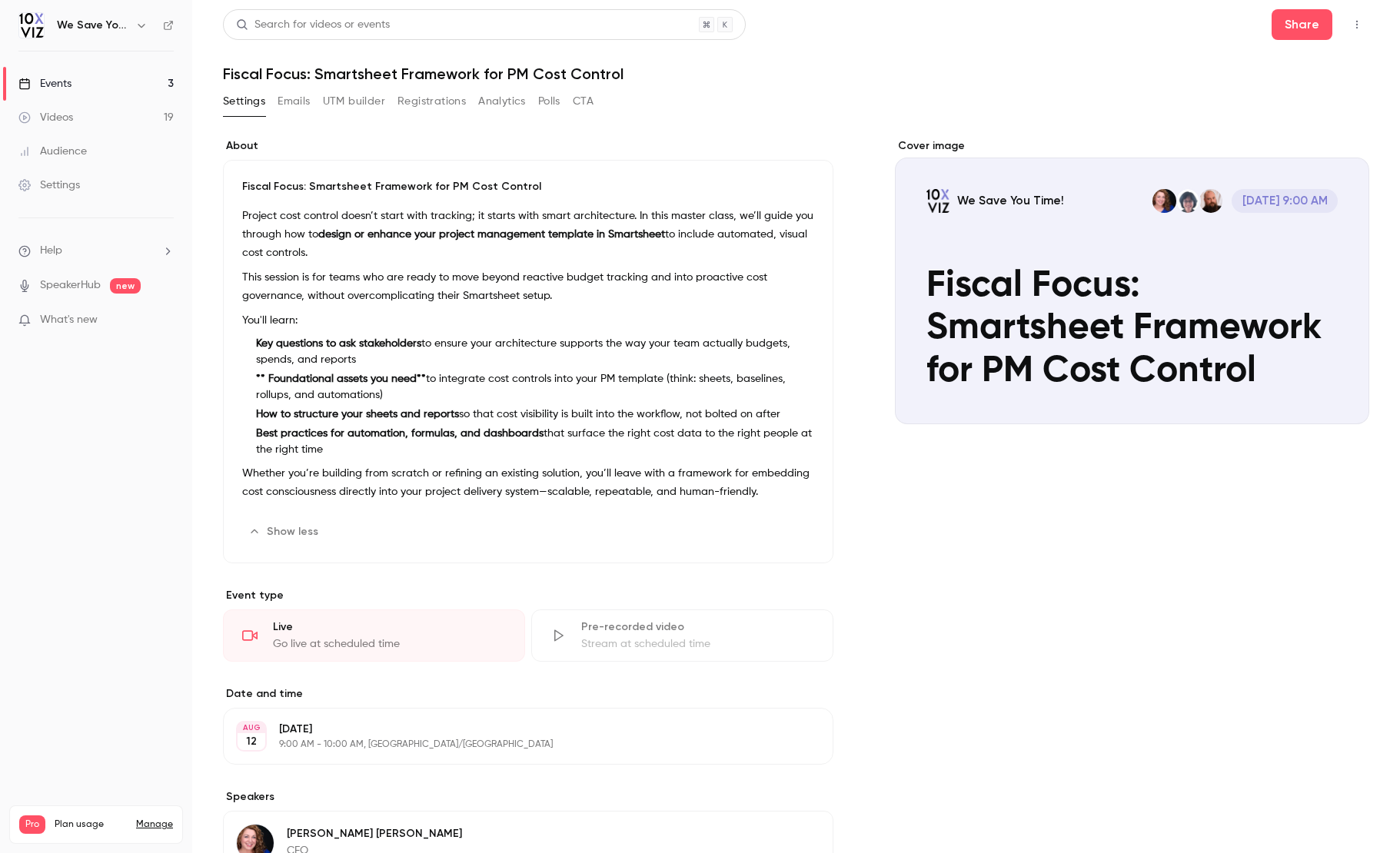
click at [59, 155] on div "Audience" at bounding box center [53, 152] width 69 height 15
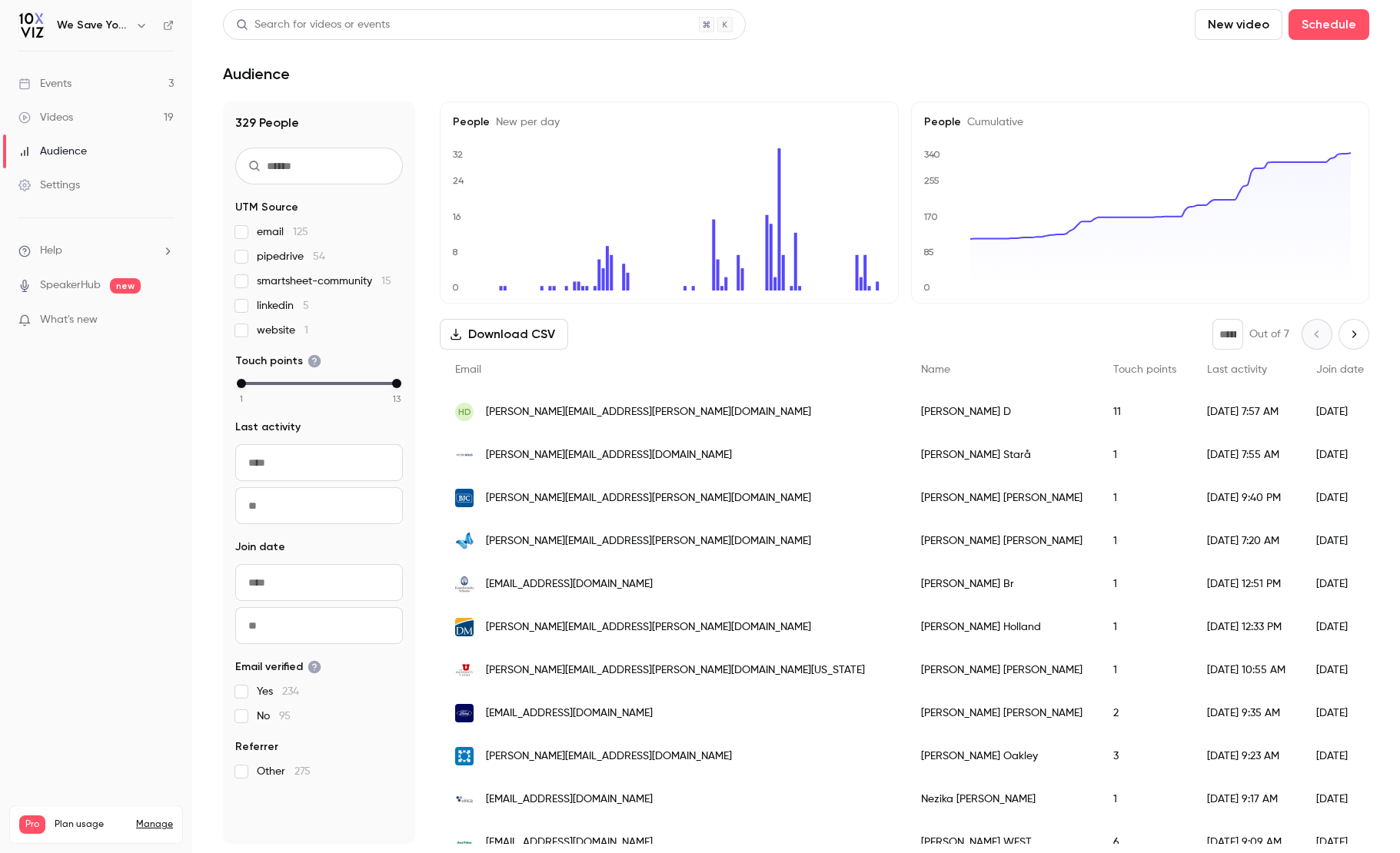
click at [321, 168] on input "text" at bounding box center [319, 166] width 167 height 37
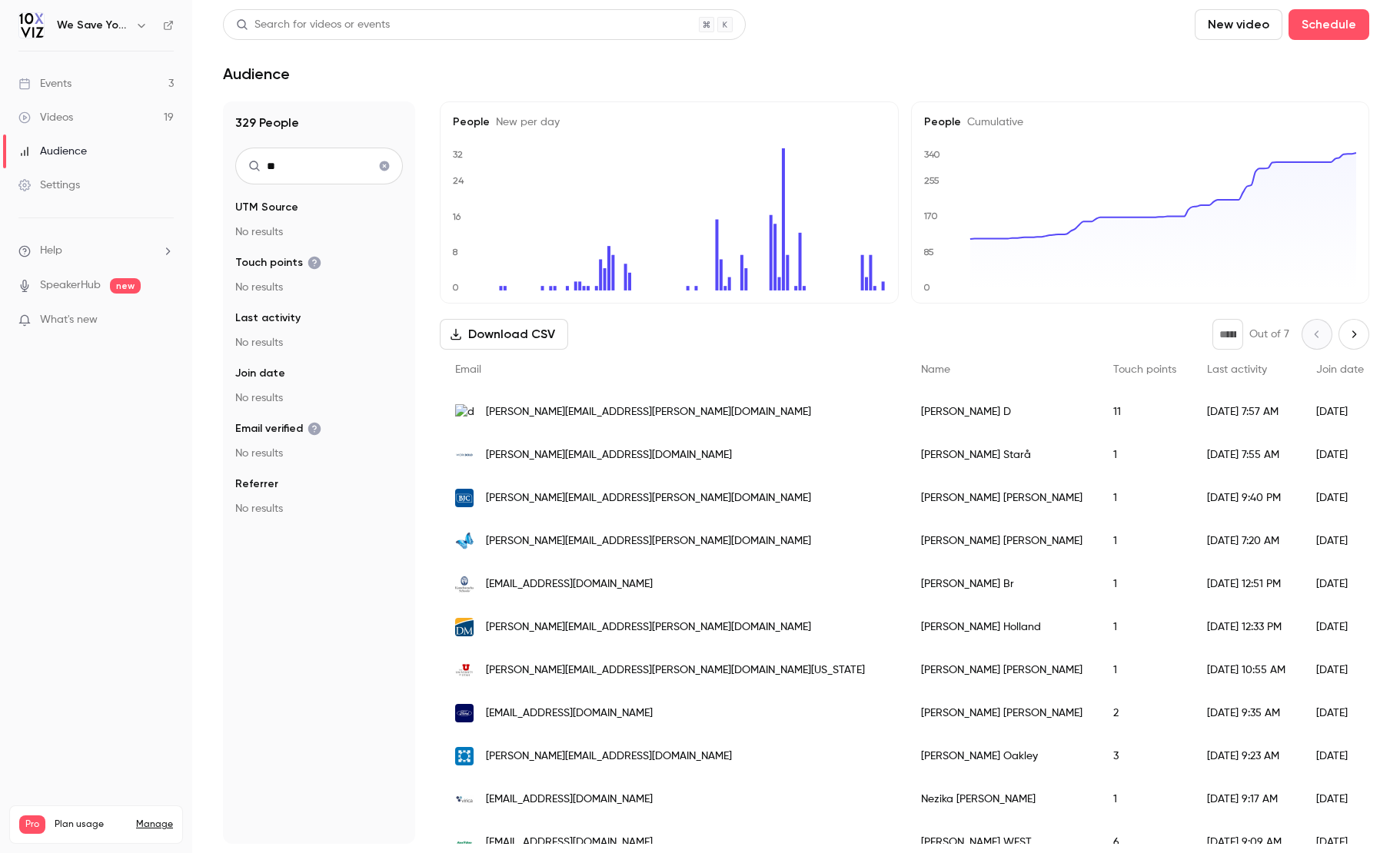
type input "*"
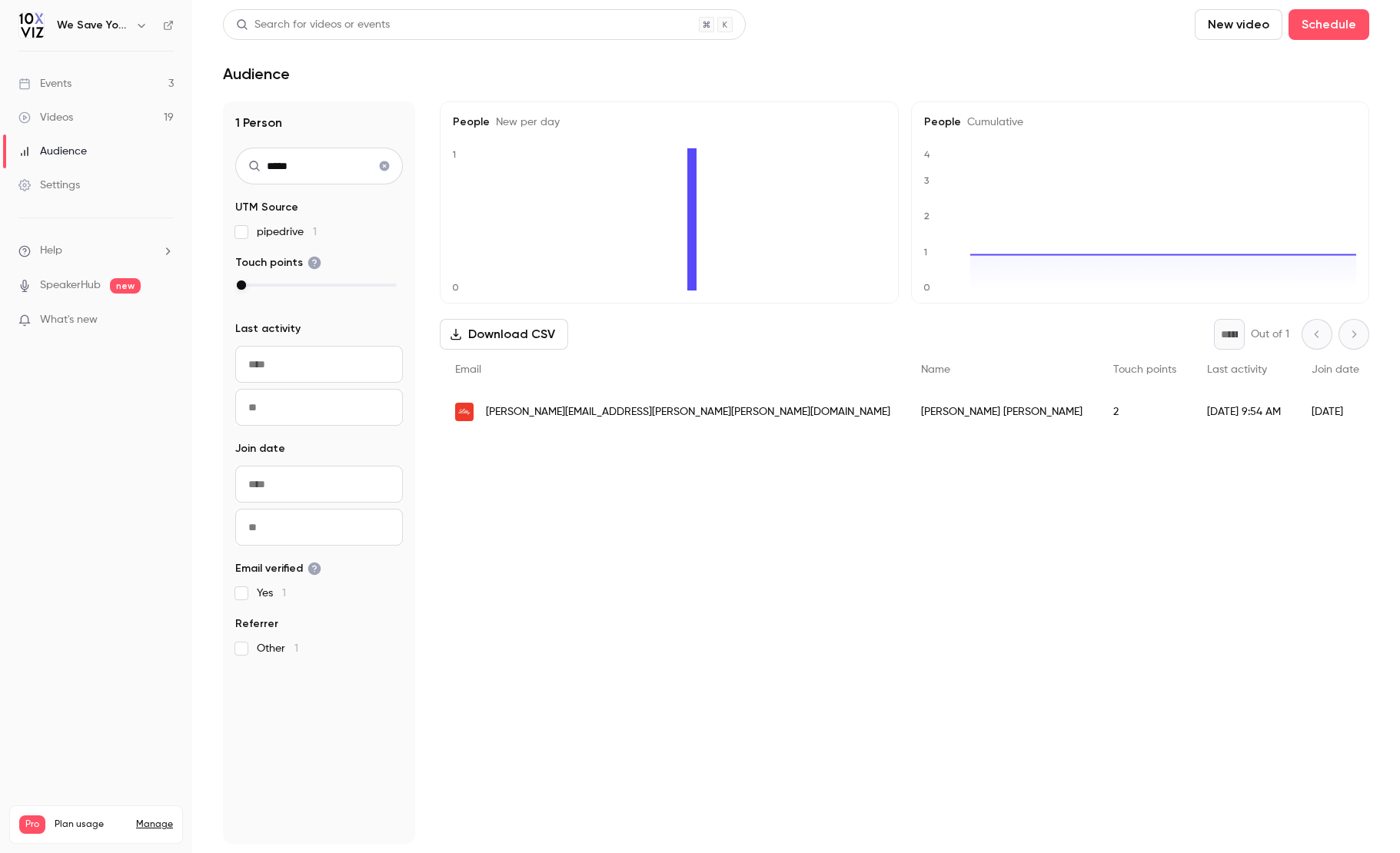
type input "*****"
click at [528, 411] on span "kari.salyer@lilly.com" at bounding box center [687, 412] width 404 height 16
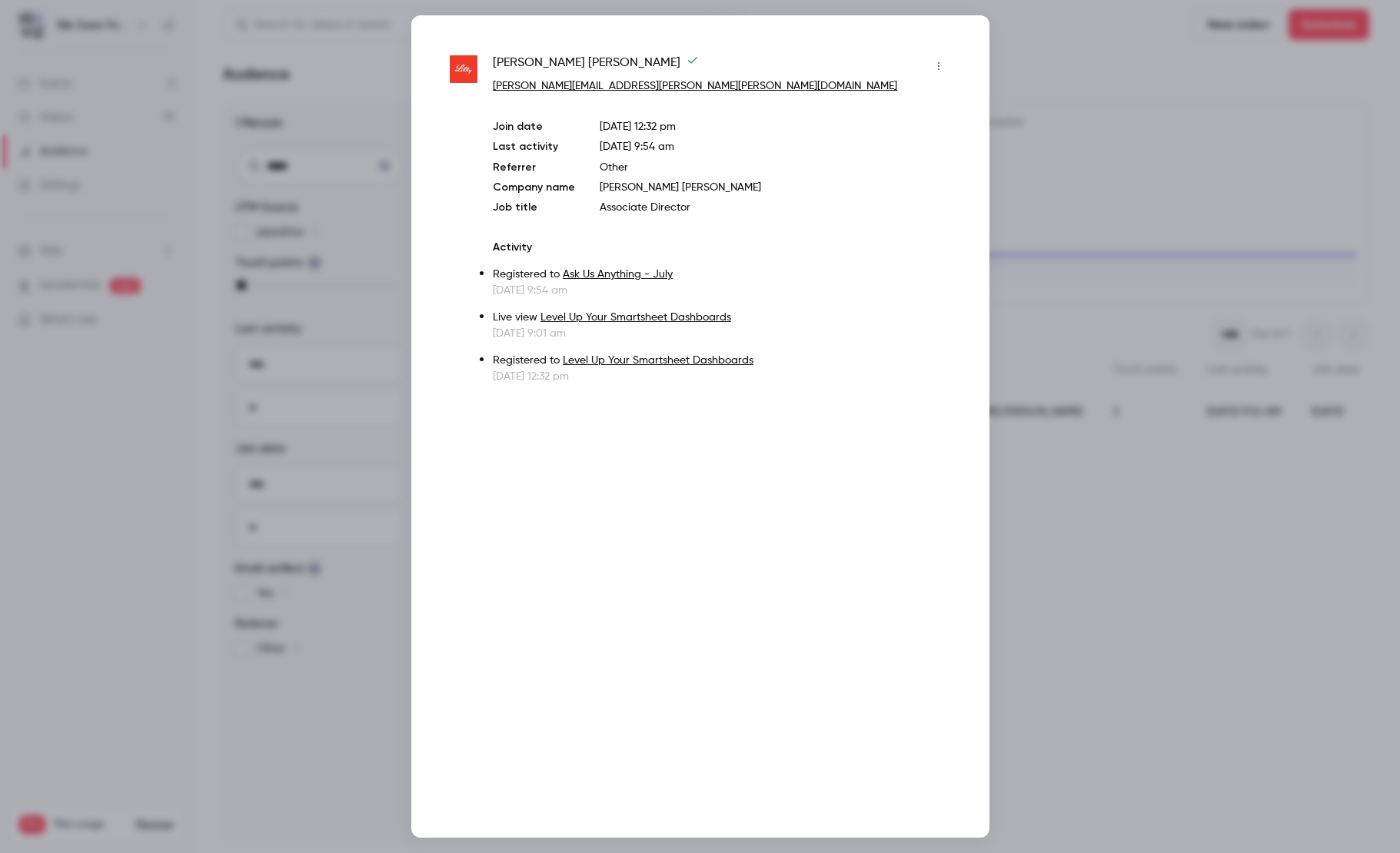
click at [1137, 126] on div at bounding box center [700, 426] width 1400 height 853
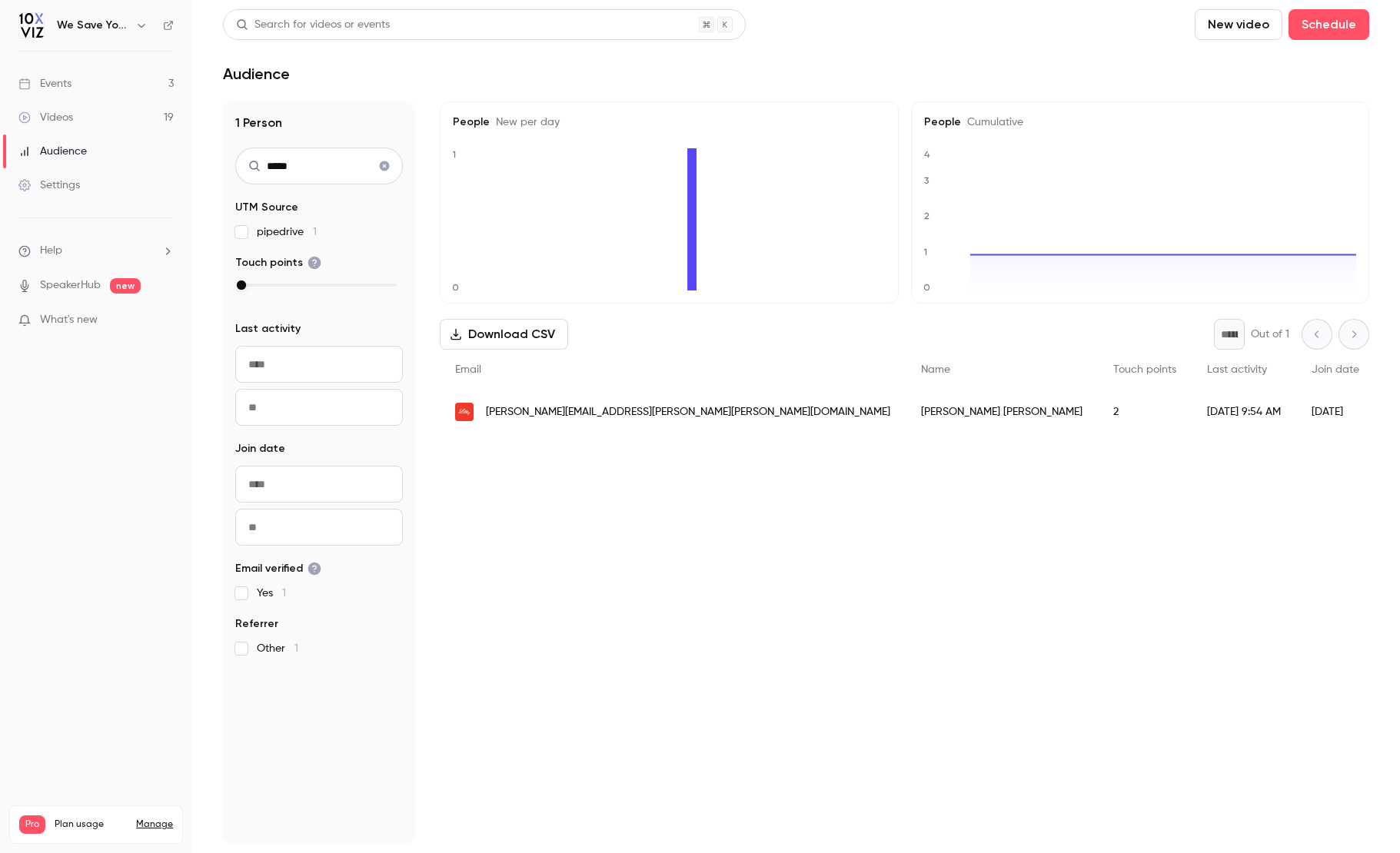
click at [386, 167] on icon "Clear search" at bounding box center [384, 166] width 13 height 11
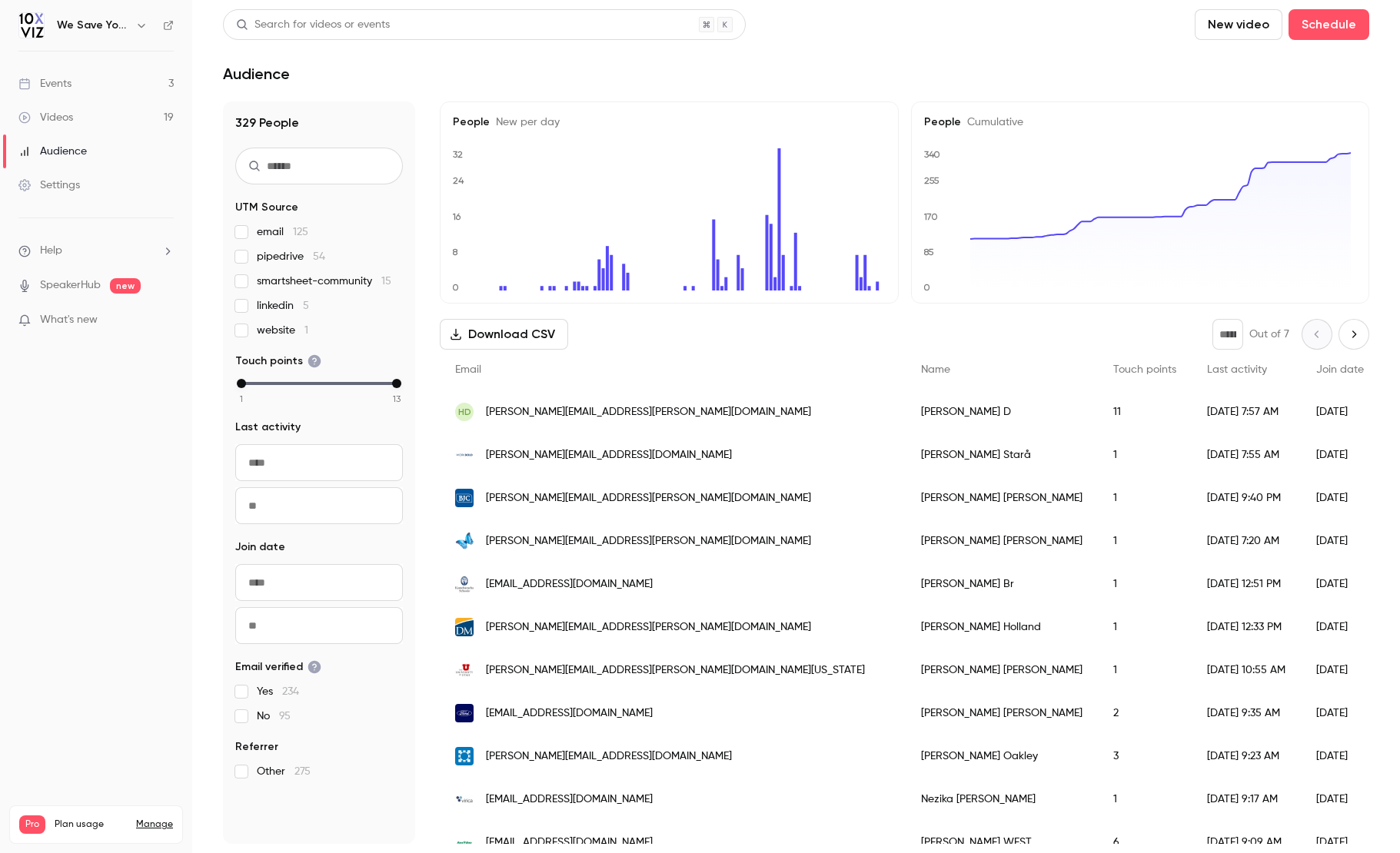
click at [526, 455] on span "[PERSON_NAME][EMAIL_ADDRESS][DOMAIN_NAME]" at bounding box center [609, 455] width 246 height 16
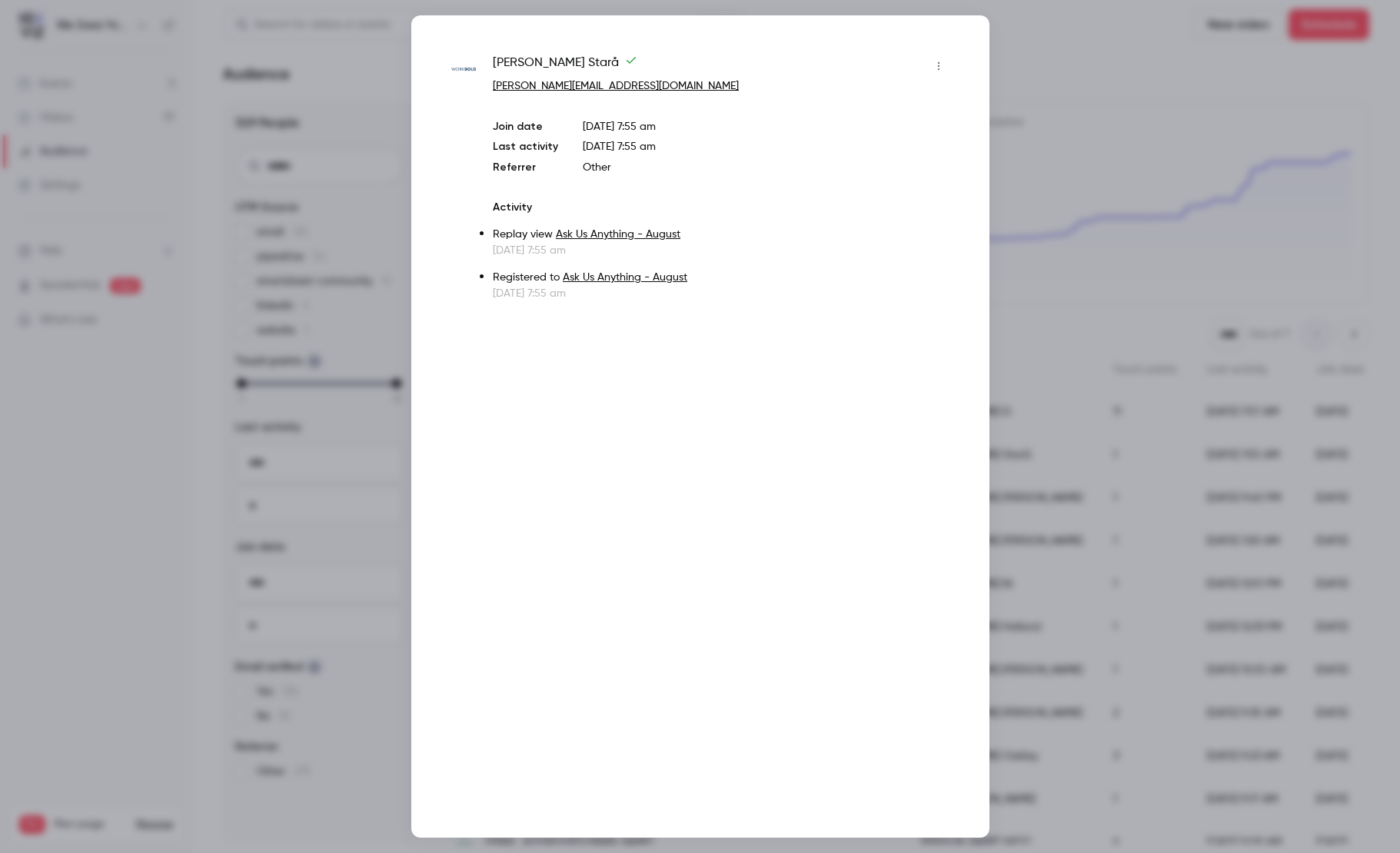
click at [1123, 121] on div at bounding box center [700, 426] width 1400 height 853
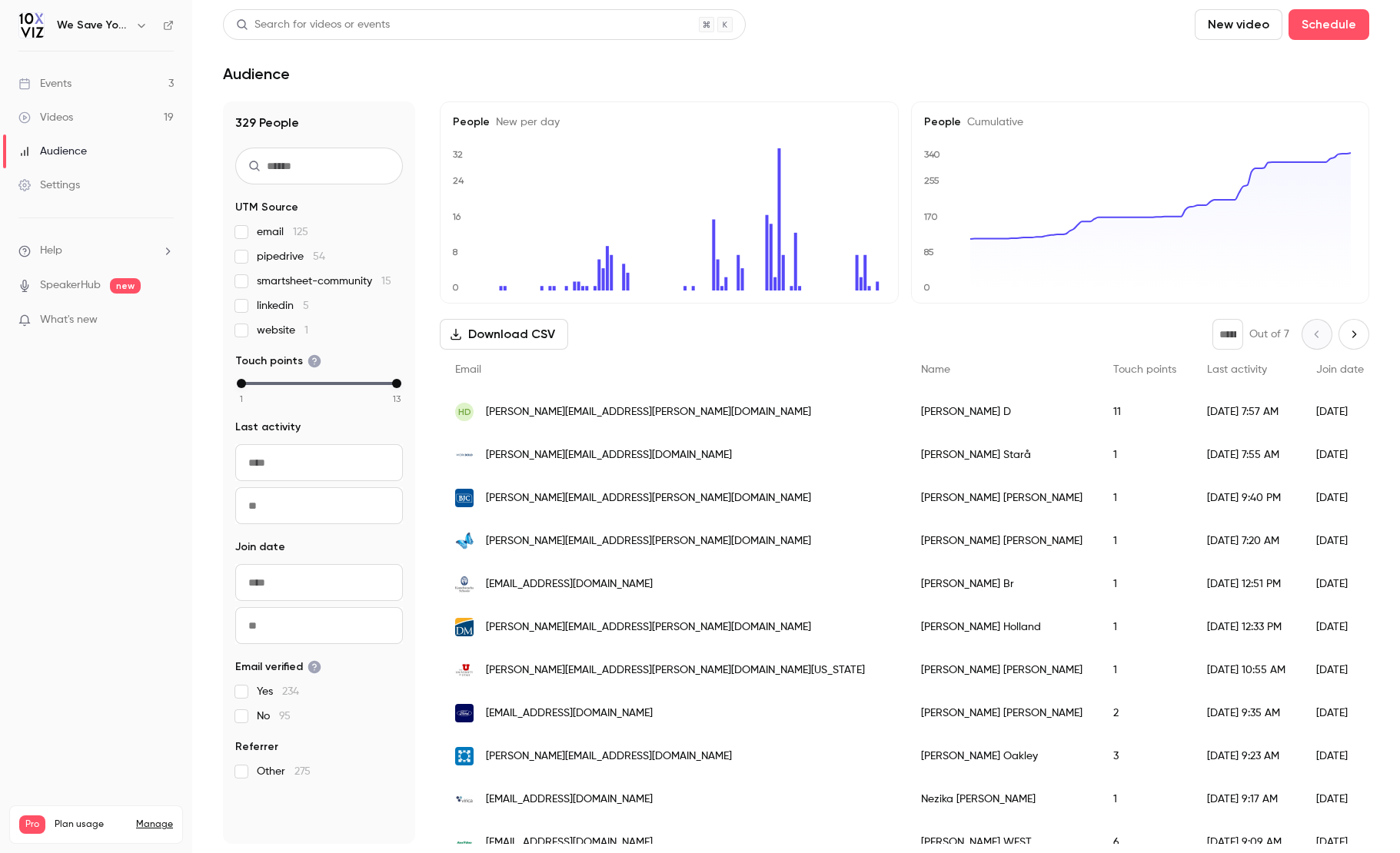
click at [535, 414] on span "[PERSON_NAME][EMAIL_ADDRESS][PERSON_NAME][DOMAIN_NAME]" at bounding box center [648, 412] width 325 height 16
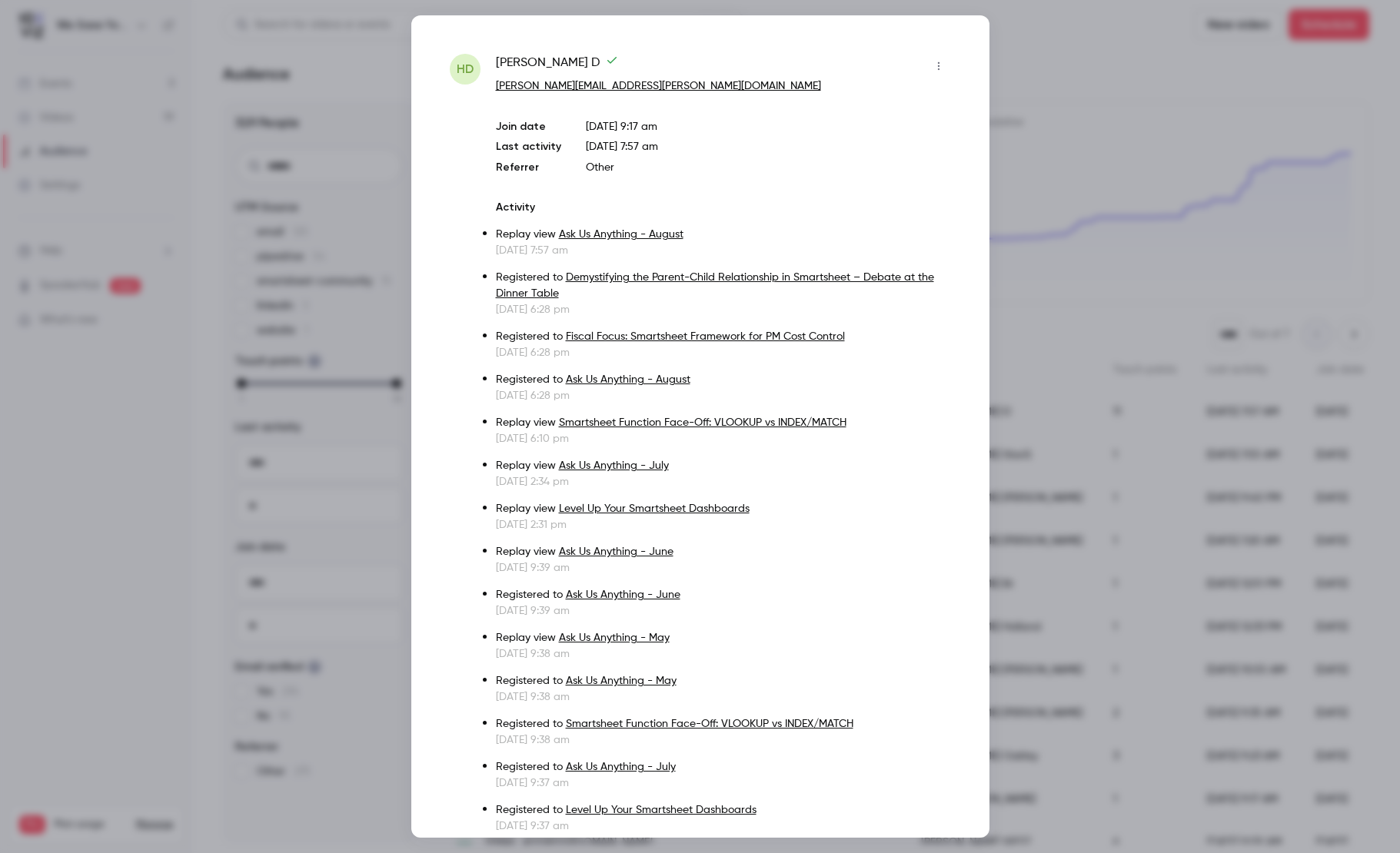
click at [1076, 87] on div at bounding box center [700, 426] width 1400 height 853
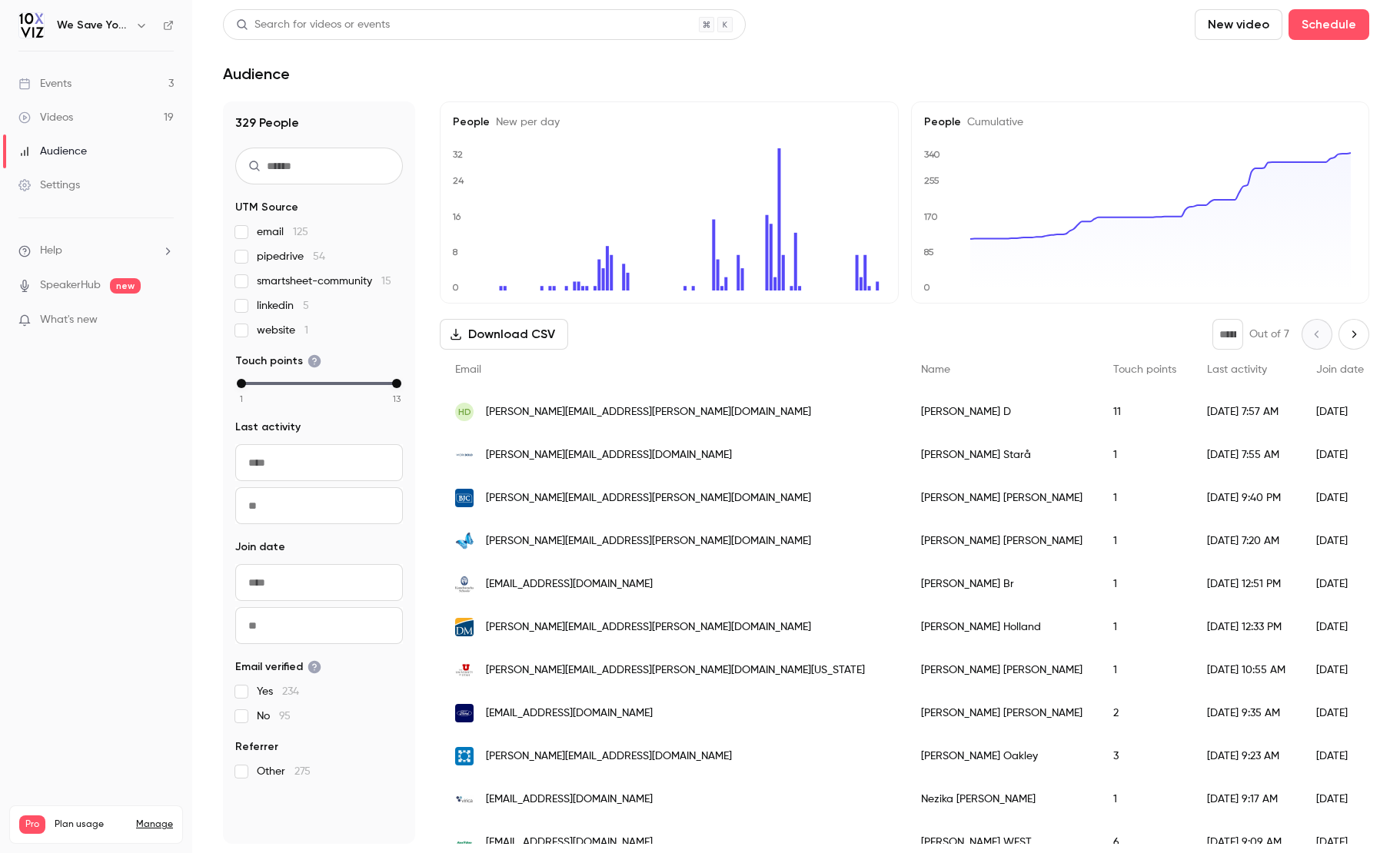
click at [513, 414] on span "[PERSON_NAME][EMAIL_ADDRESS][PERSON_NAME][DOMAIN_NAME]" at bounding box center [648, 412] width 325 height 16
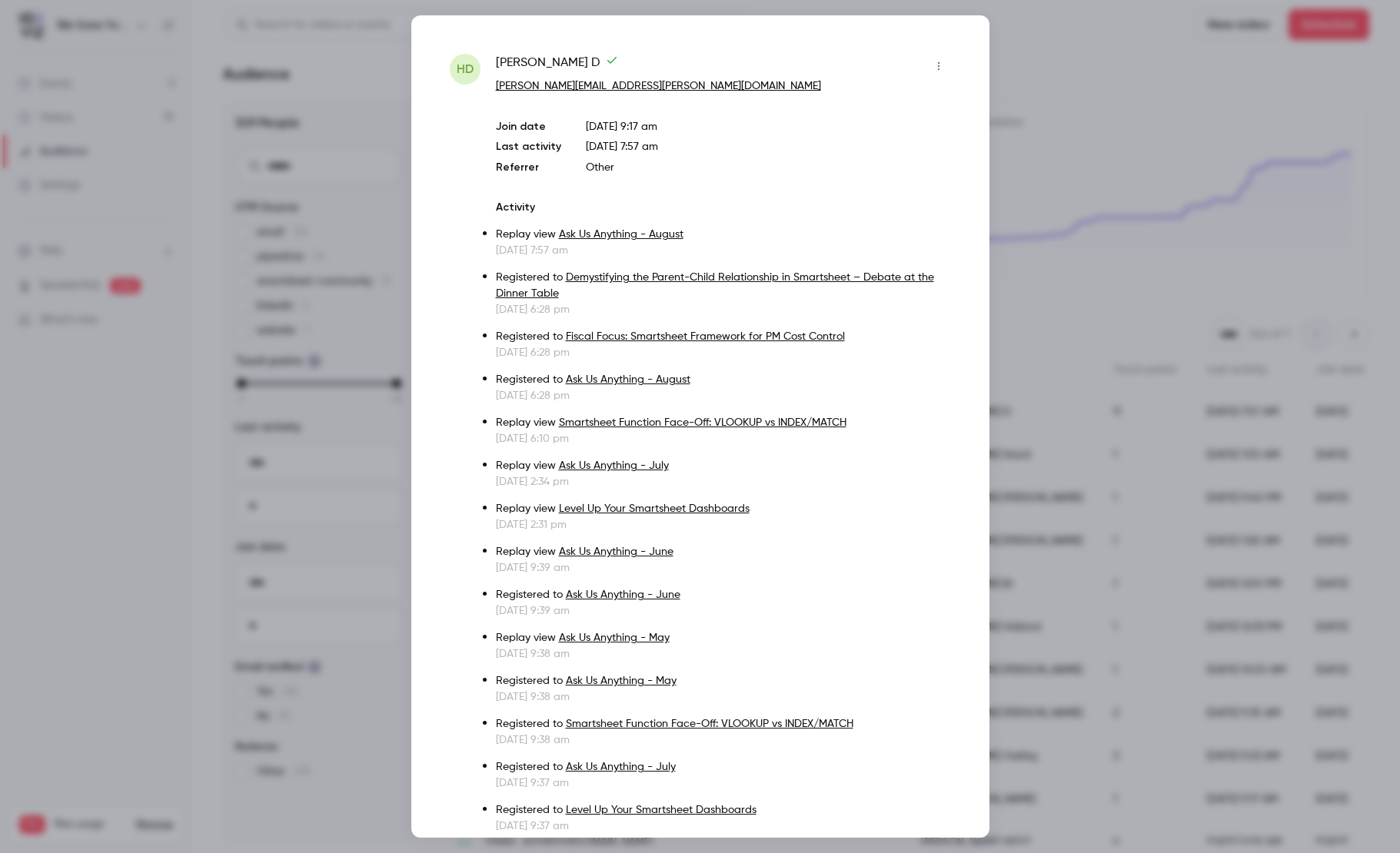
click at [594, 87] on link "[PERSON_NAME][EMAIL_ADDRESS][PERSON_NAME][DOMAIN_NAME]" at bounding box center [658, 85] width 325 height 11
click at [933, 69] on icon "button" at bounding box center [939, 66] width 13 height 11
click at [897, 197] on div at bounding box center [700, 426] width 1400 height 853
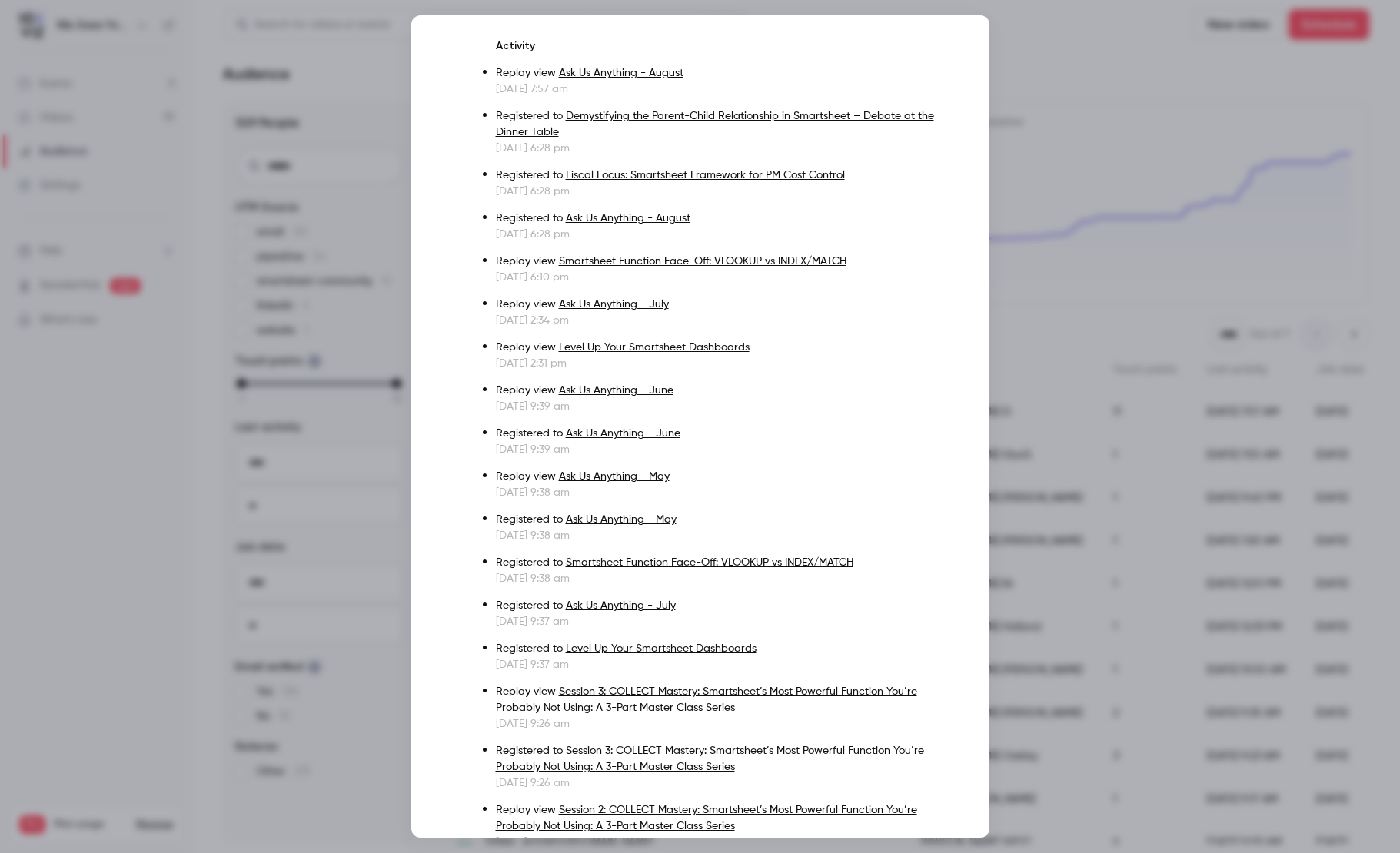
scroll to position [161, 0]
click at [571, 74] on link "Ask Us Anything - August" at bounding box center [621, 74] width 125 height 11
click at [1020, 70] on div at bounding box center [700, 426] width 1400 height 853
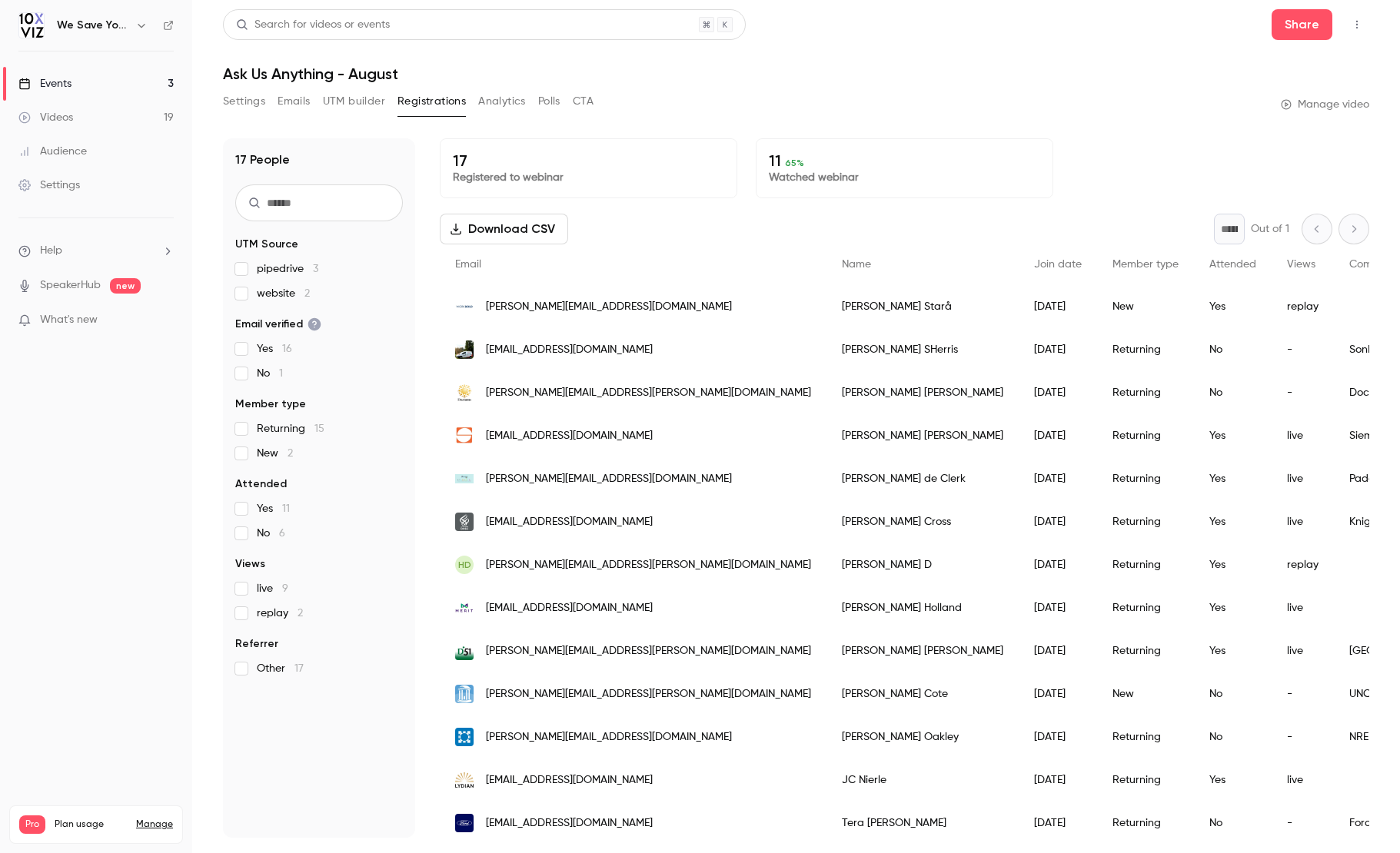
click at [495, 101] on button "Analytics" at bounding box center [502, 101] width 48 height 24
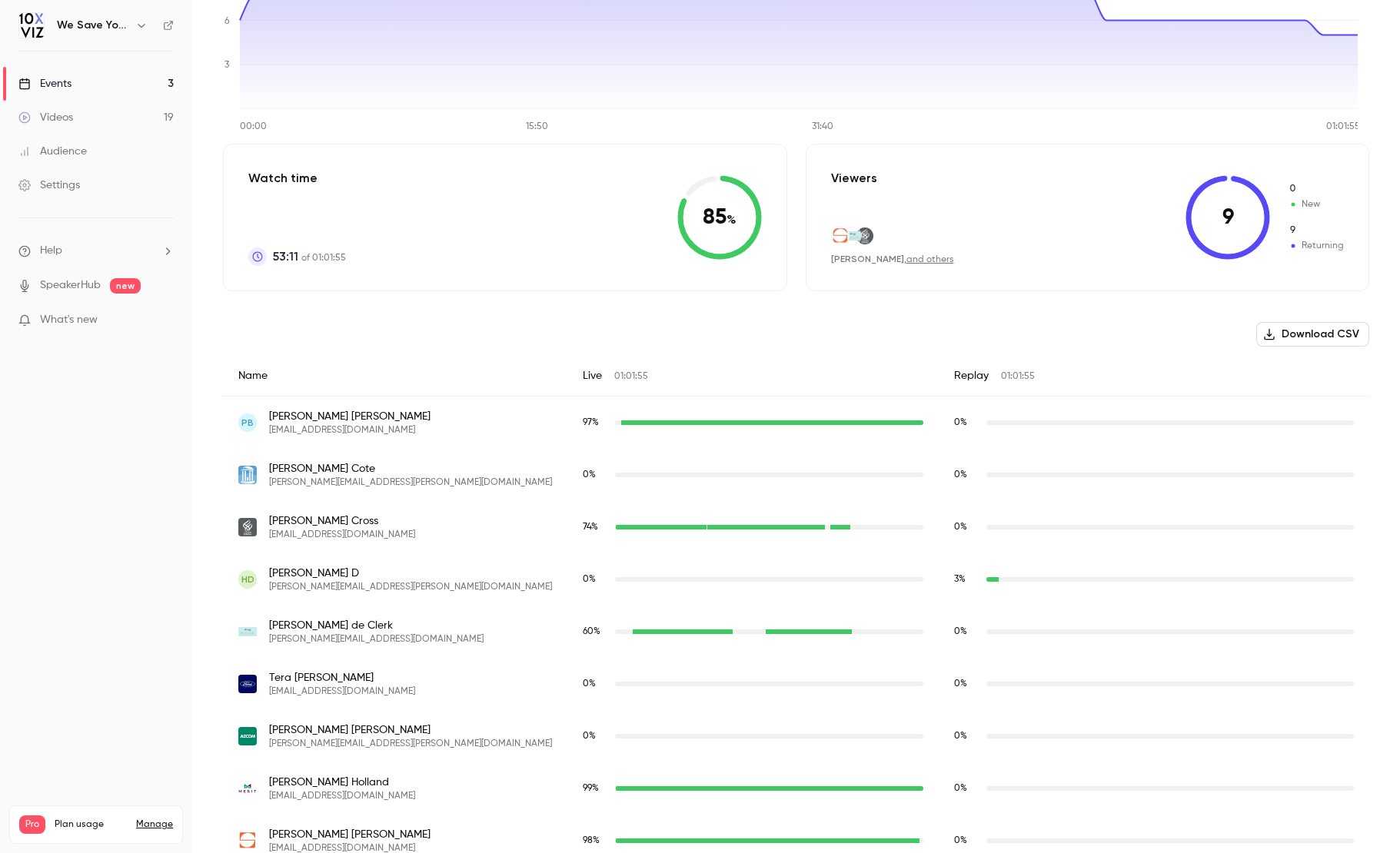
scroll to position [244, 0]
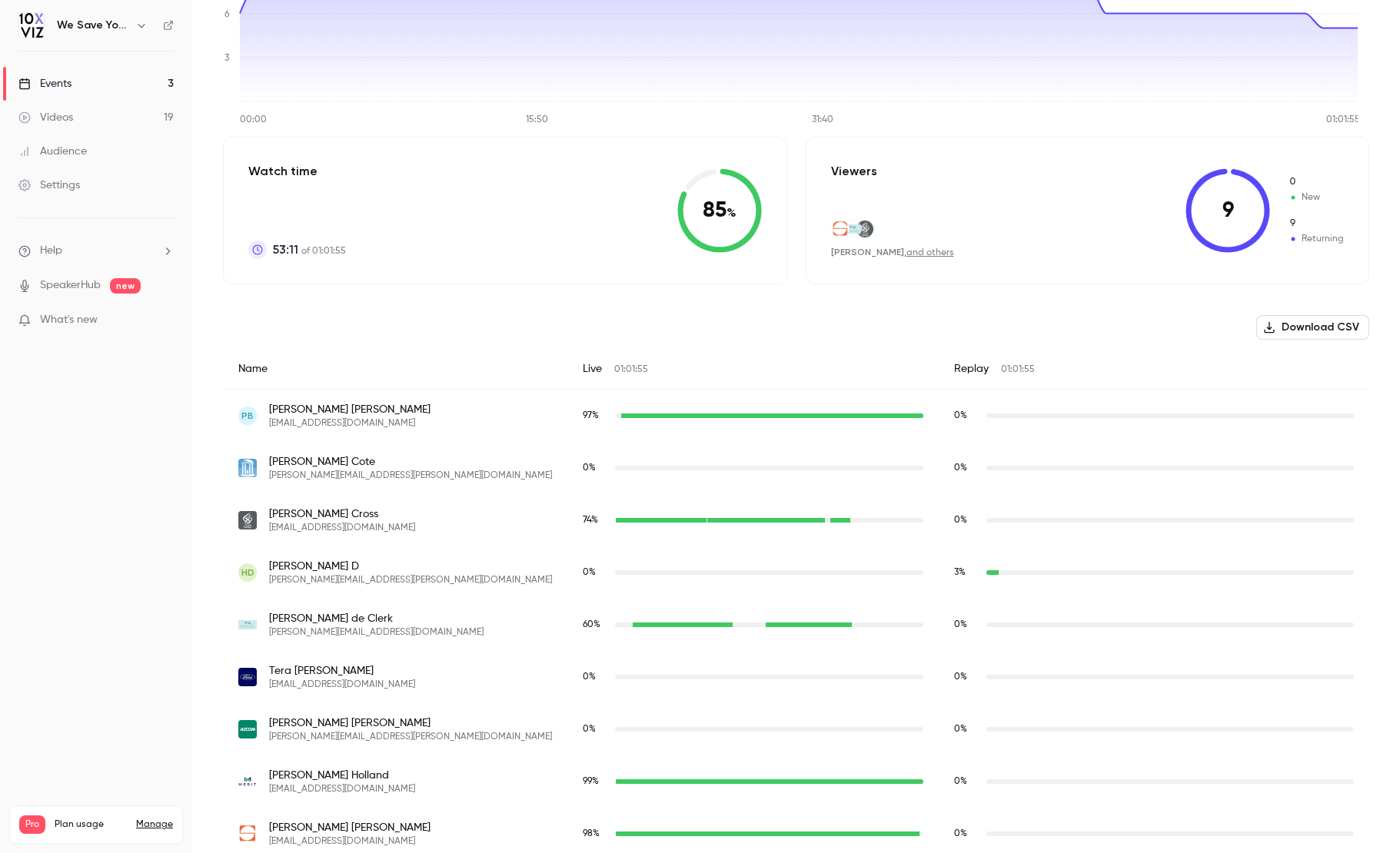
click at [918, 254] on link "and others" at bounding box center [930, 253] width 48 height 9
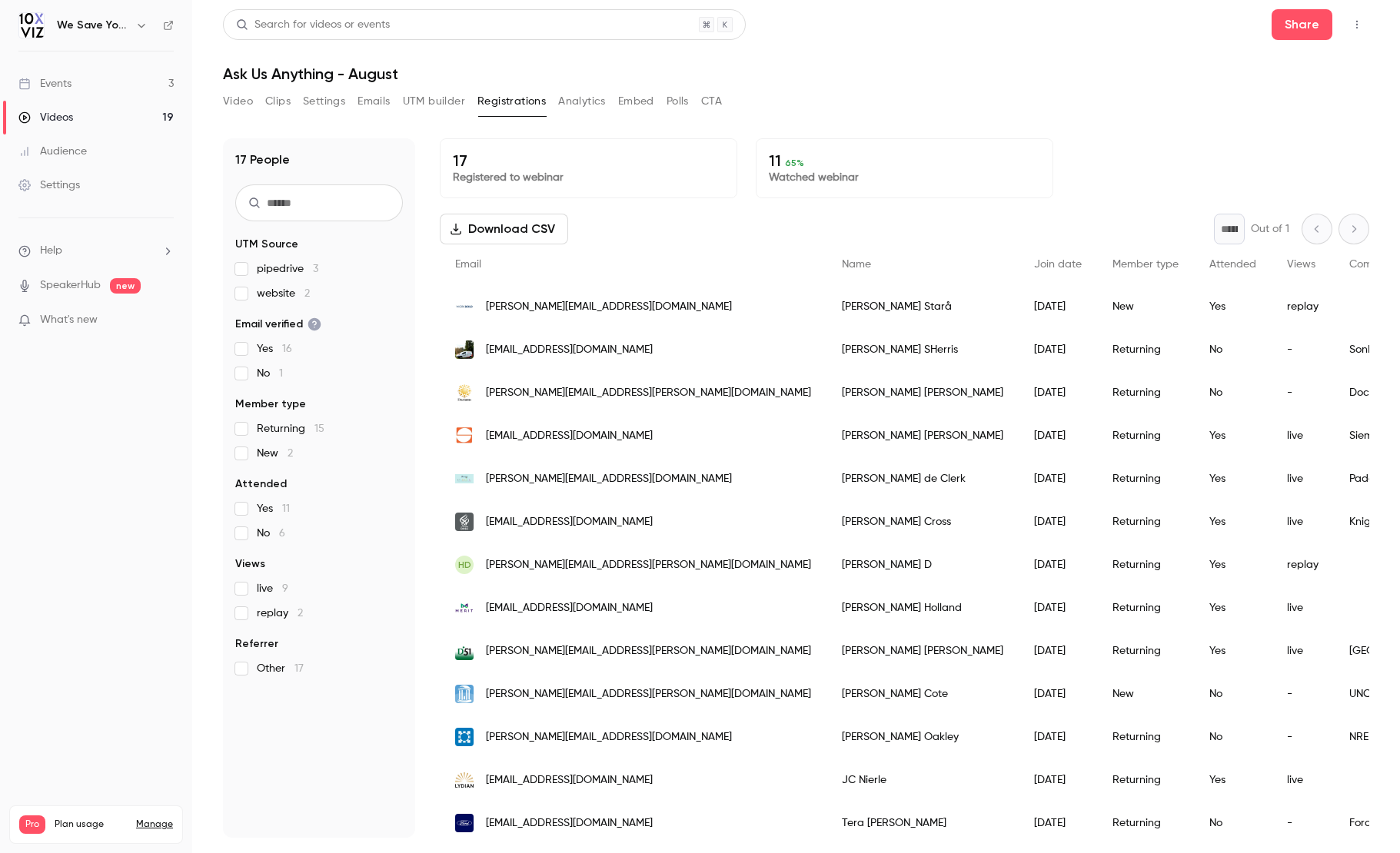
click at [577, 103] on button "Analytics" at bounding box center [582, 101] width 48 height 24
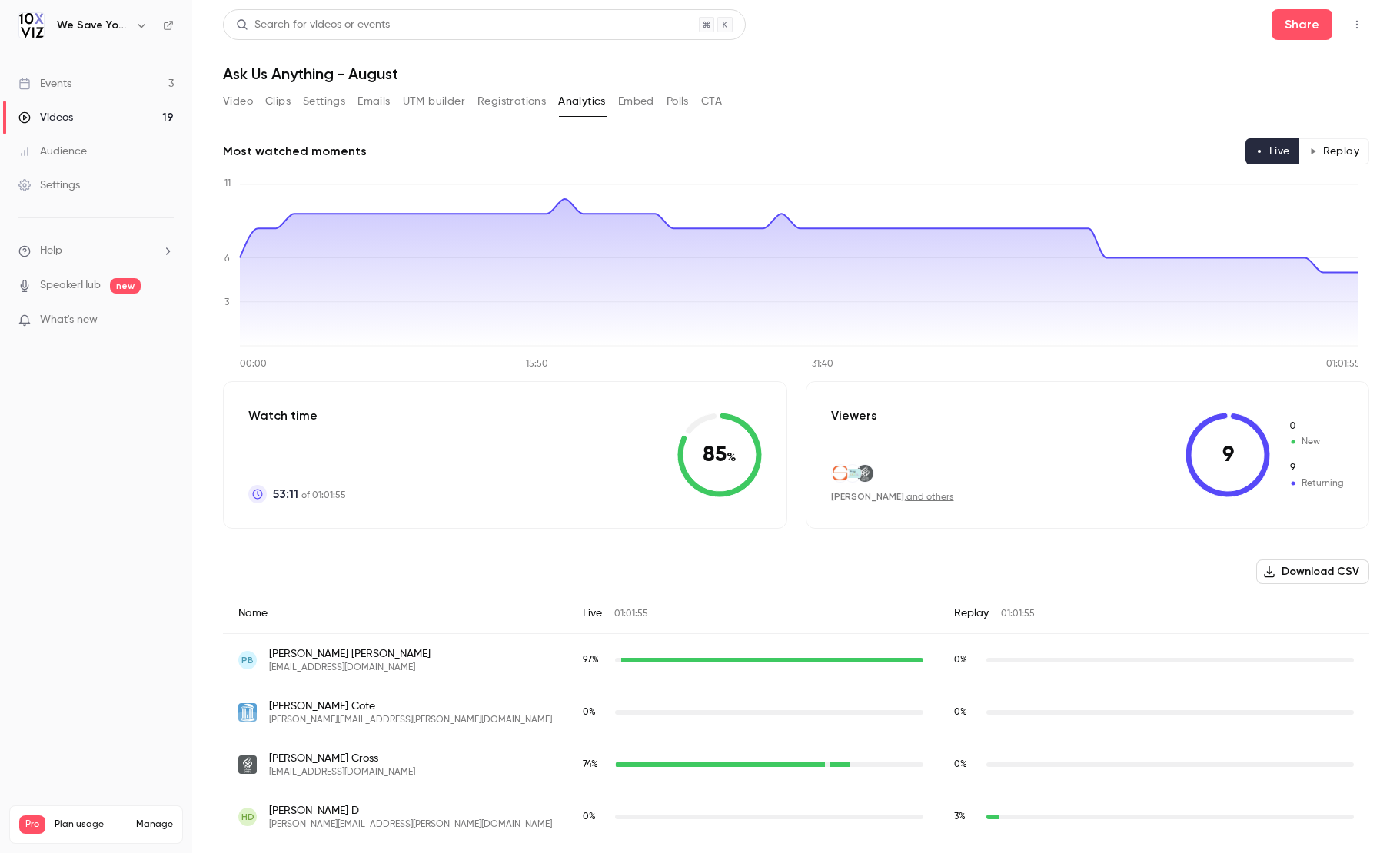
click at [679, 105] on button "Polls" at bounding box center [677, 101] width 23 height 24
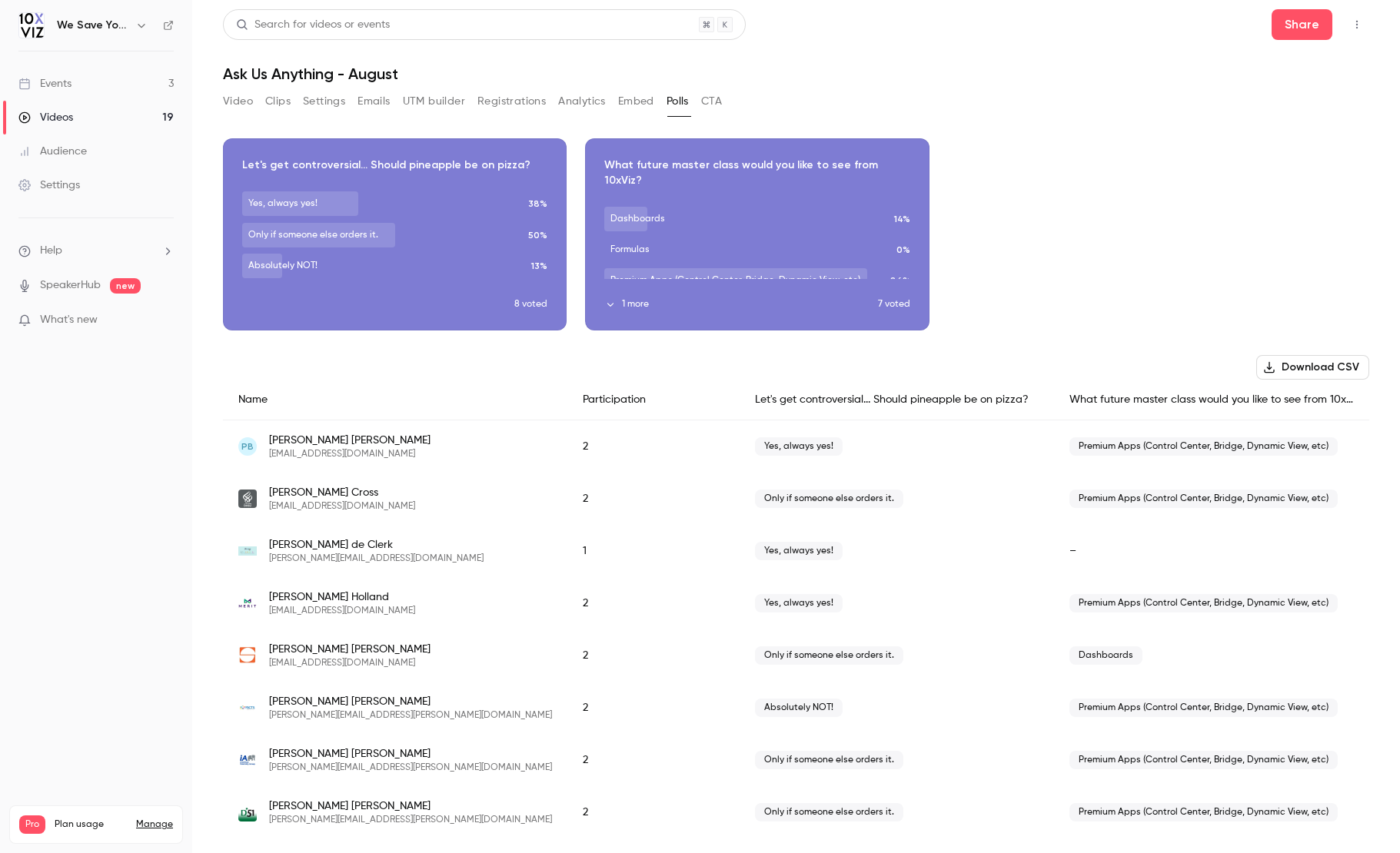
click at [607, 305] on icon "button" at bounding box center [610, 305] width 6 height 4
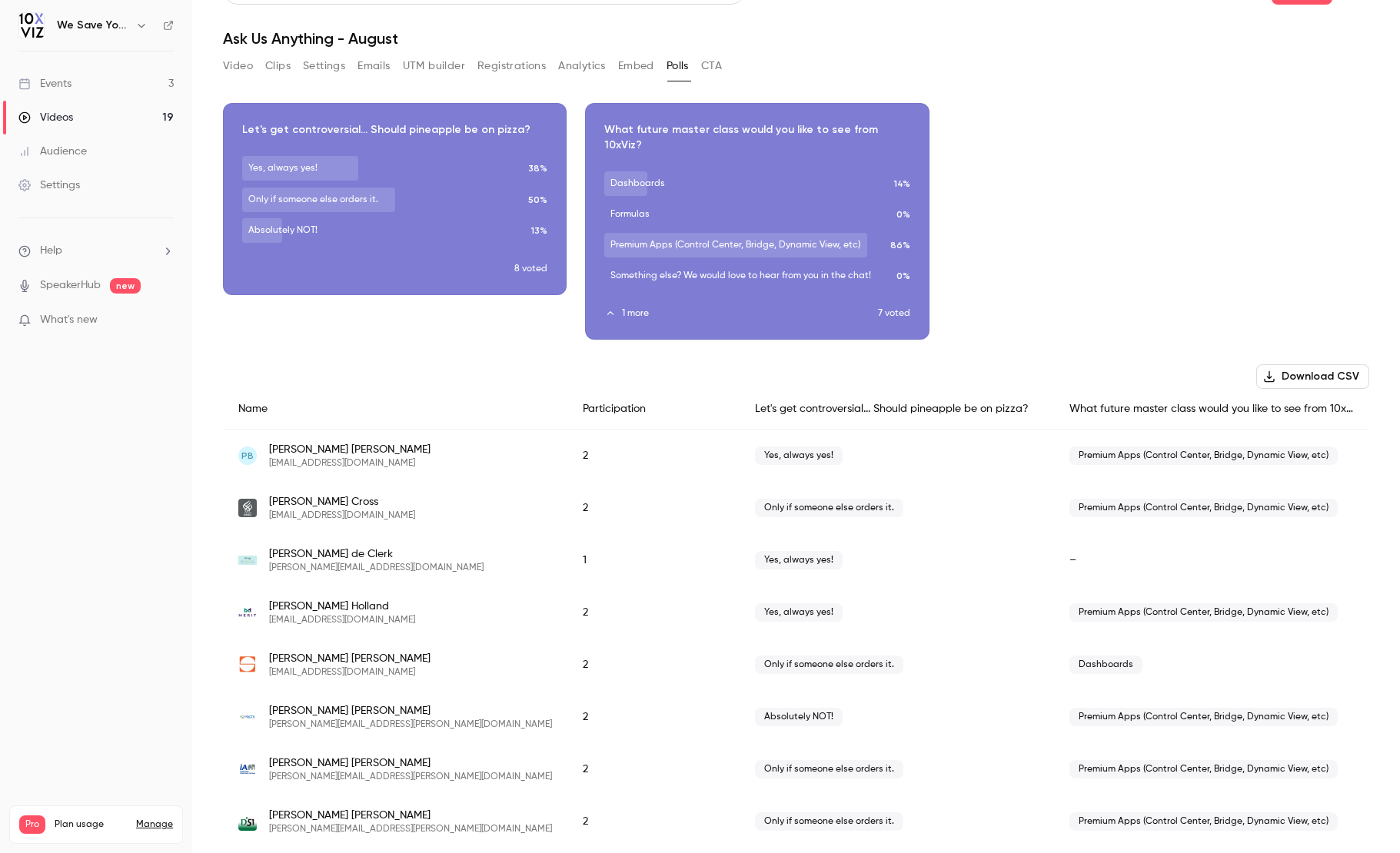
scroll to position [39, 0]
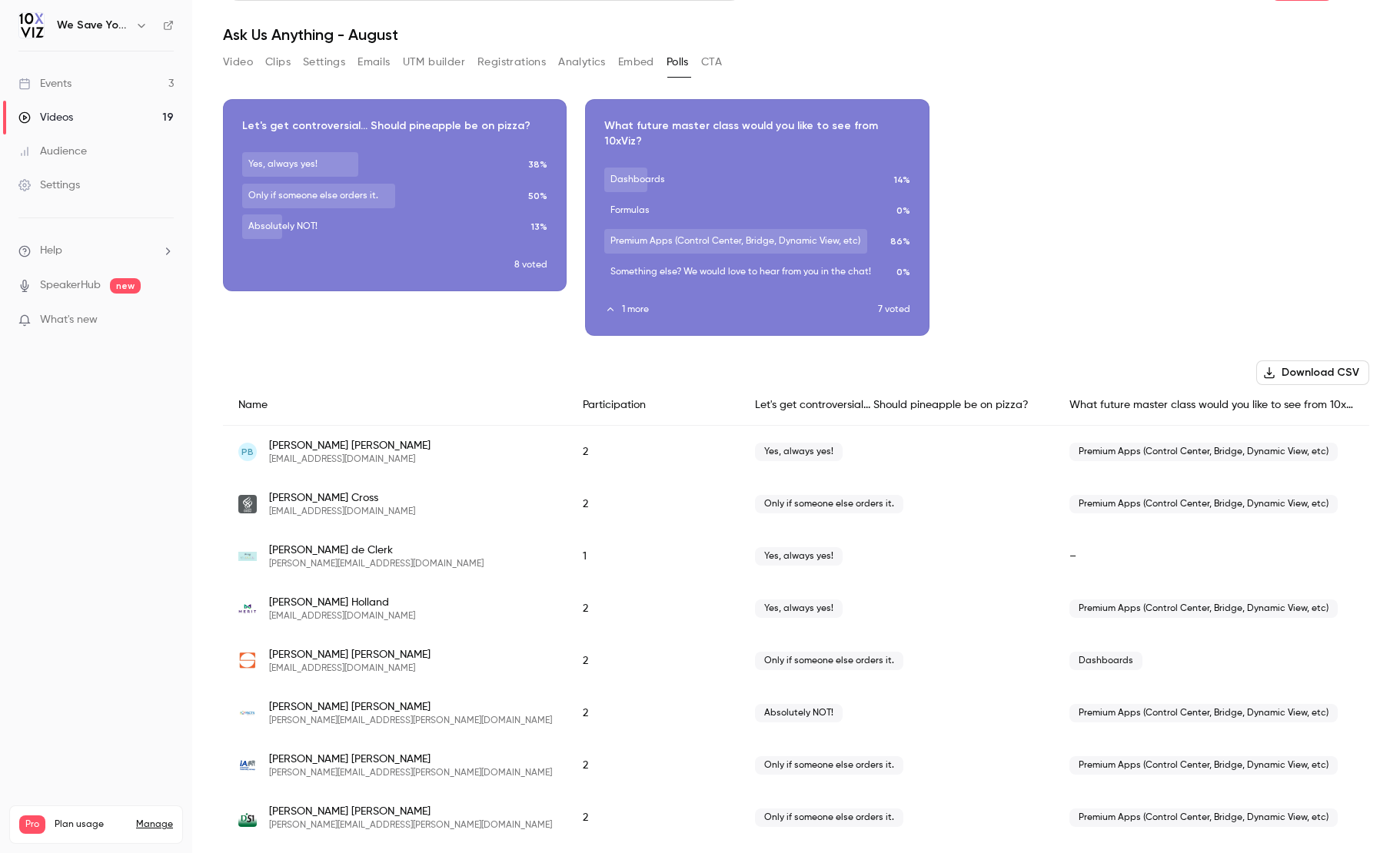
click at [57, 117] on div "Videos" at bounding box center [45, 117] width 54 height 15
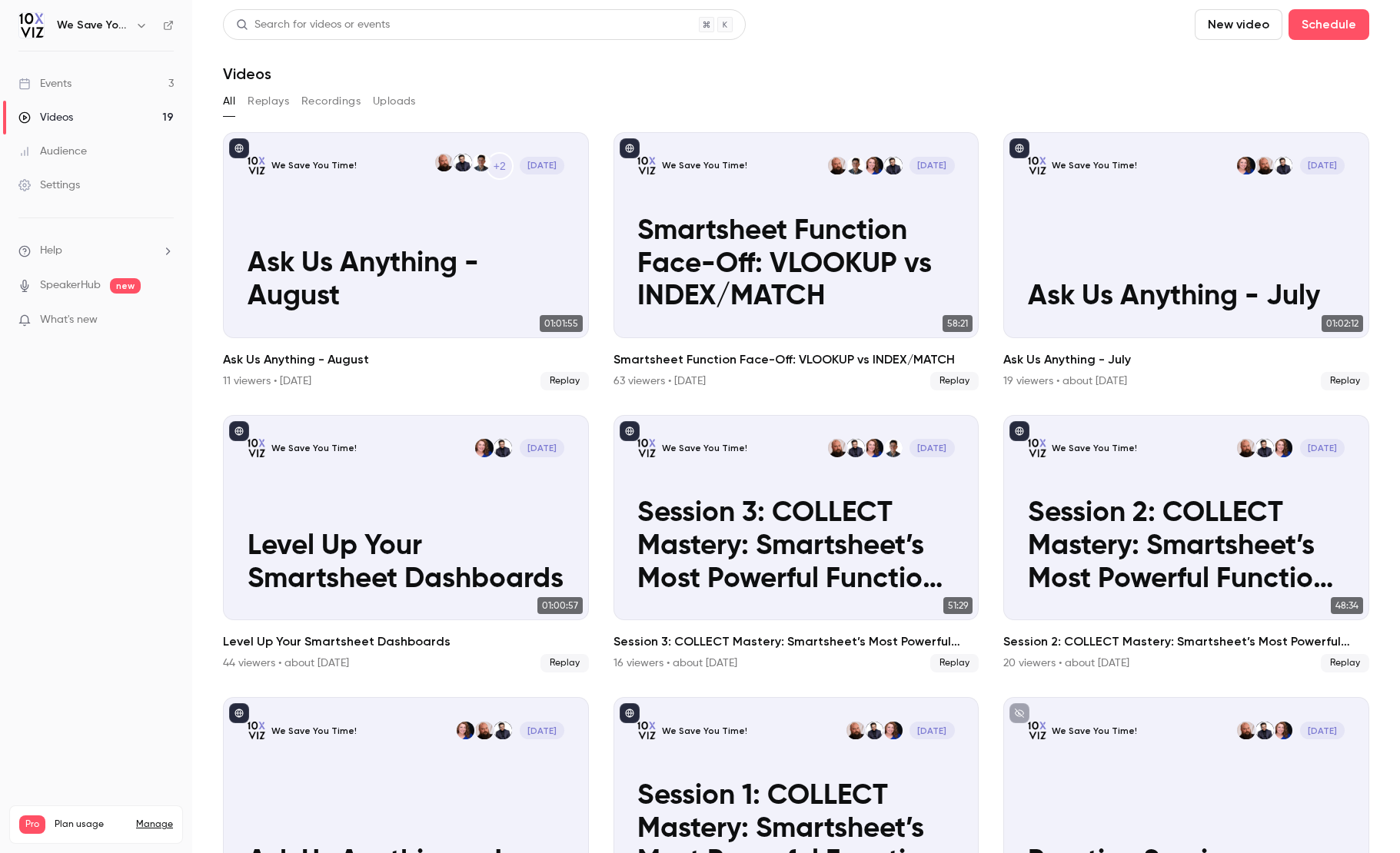
click at [49, 83] on div "Events" at bounding box center [44, 84] width 53 height 15
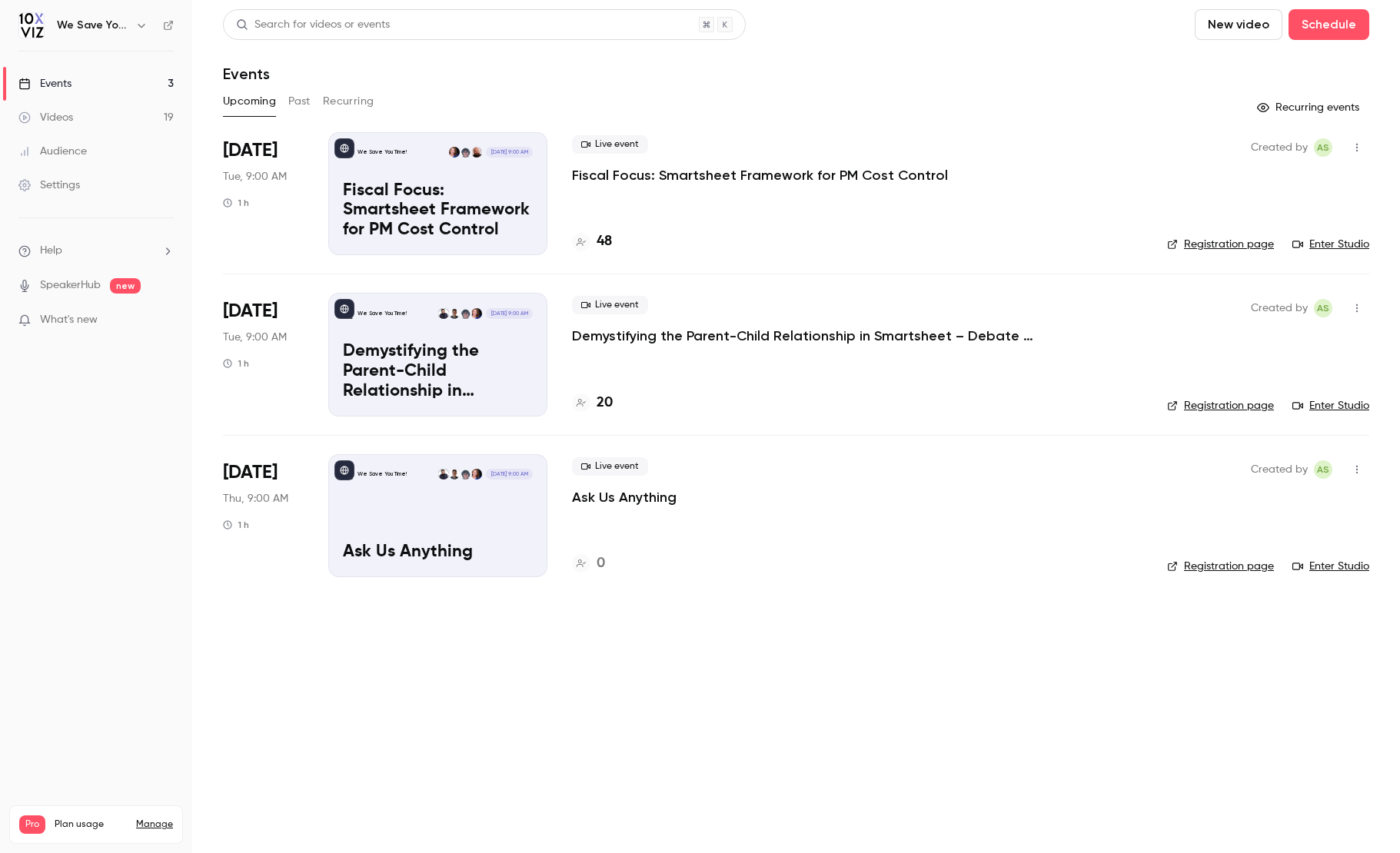
click at [301, 100] on button "Past" at bounding box center [299, 101] width 23 height 24
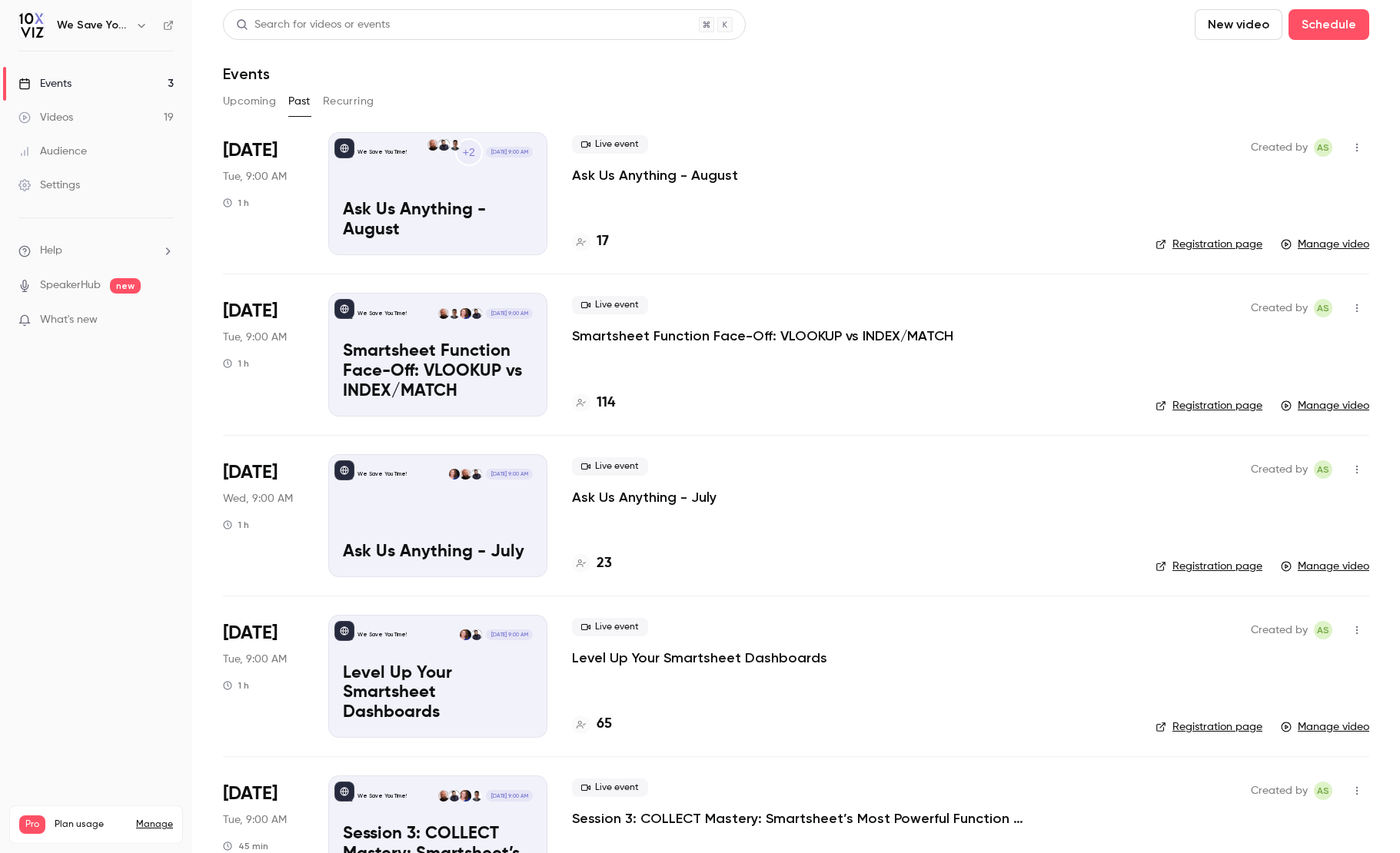
click at [528, 218] on p "Ask Us Anything - August" at bounding box center [438, 221] width 190 height 40
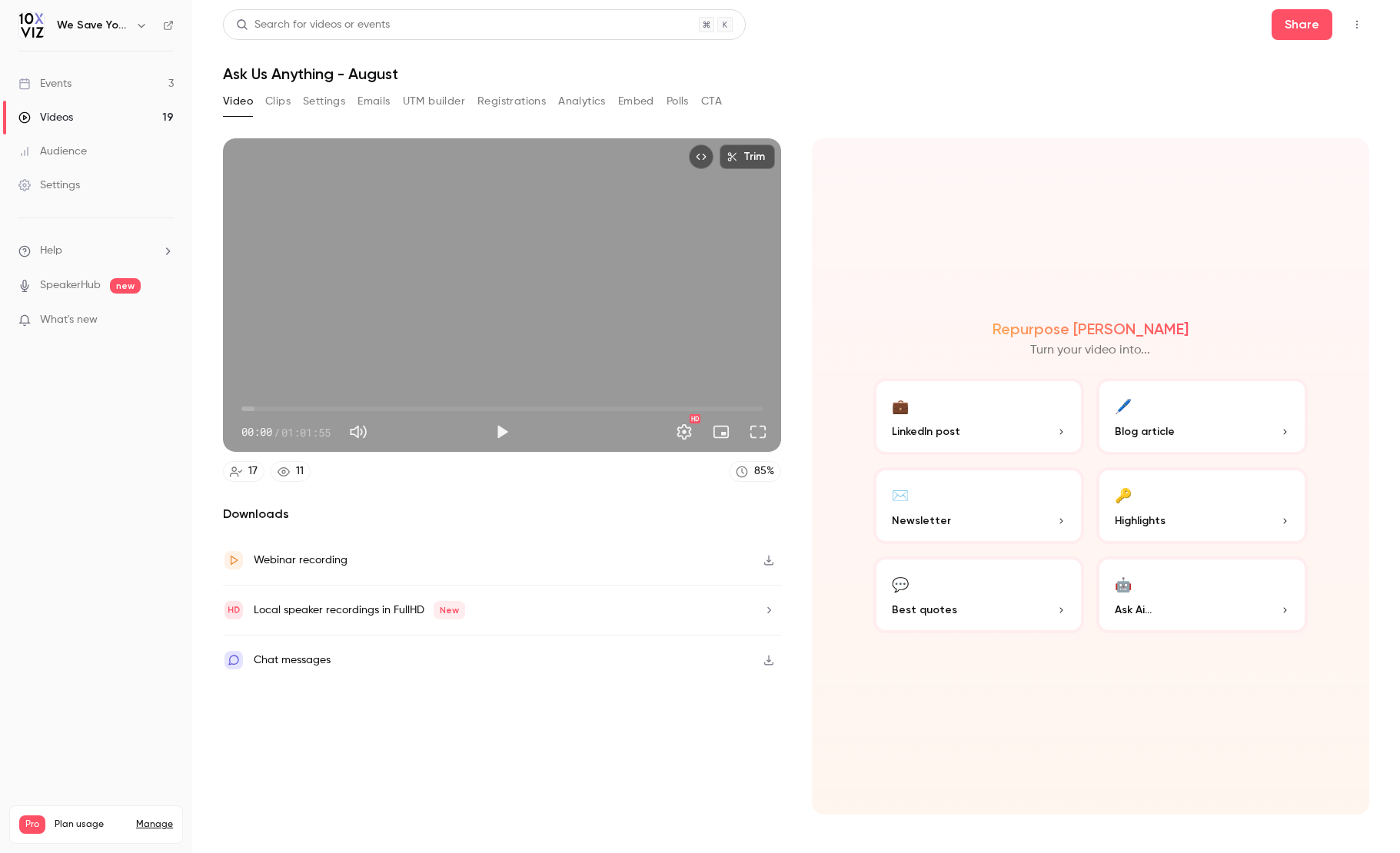
click at [278, 99] on button "Clips" at bounding box center [278, 101] width 25 height 24
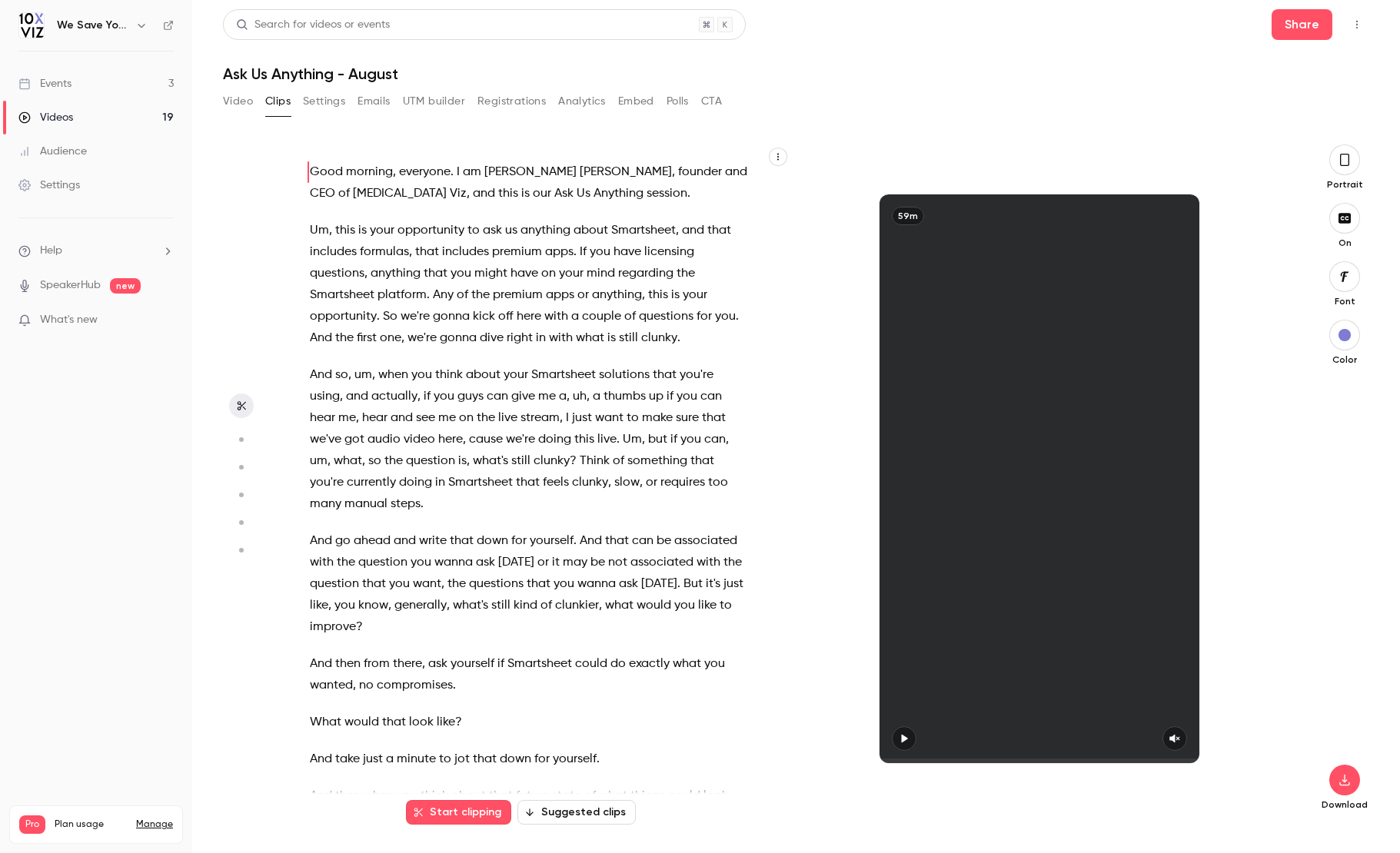
click at [240, 440] on circle "button" at bounding box center [242, 439] width 5 height 5
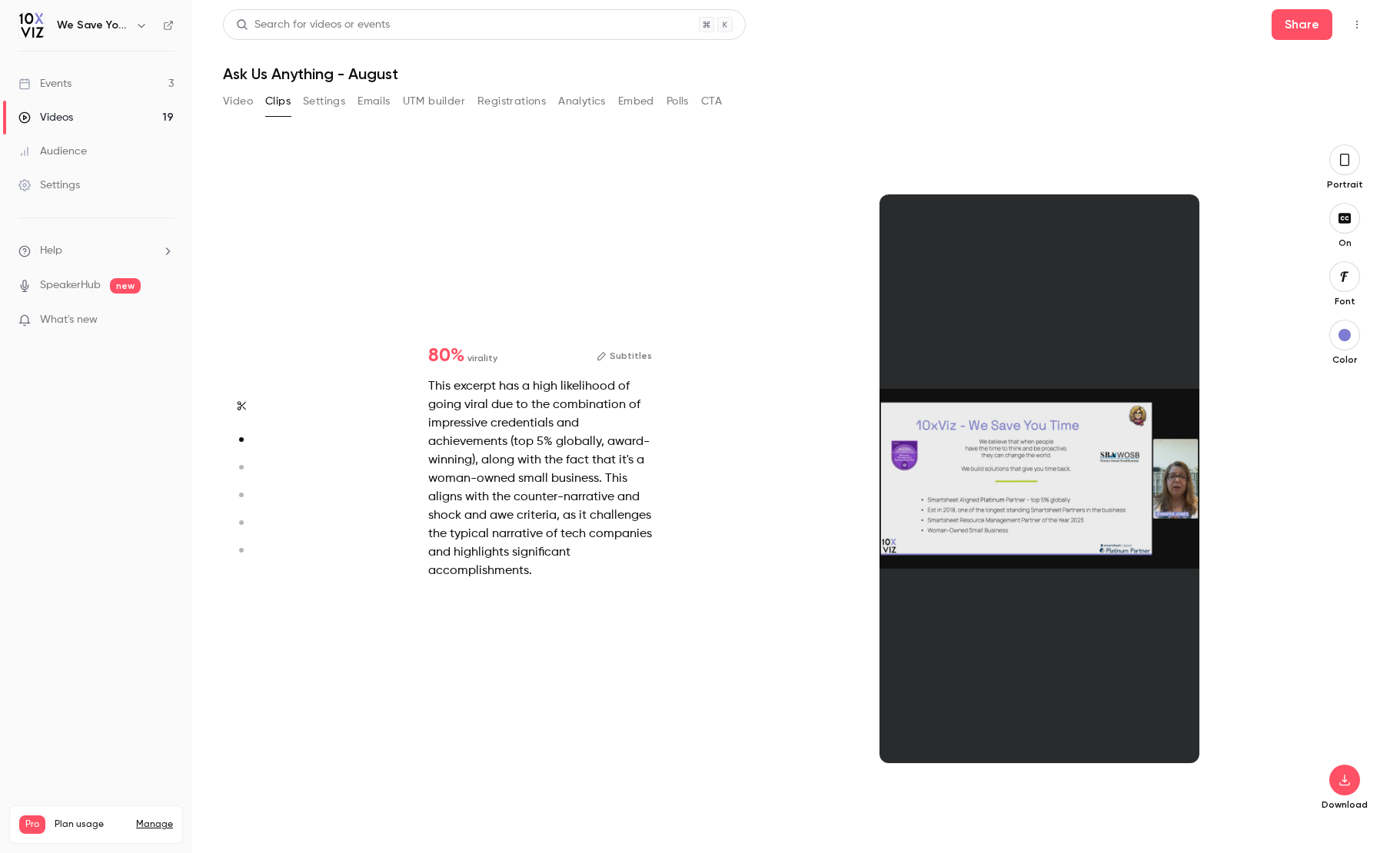
scroll to position [681, 0]
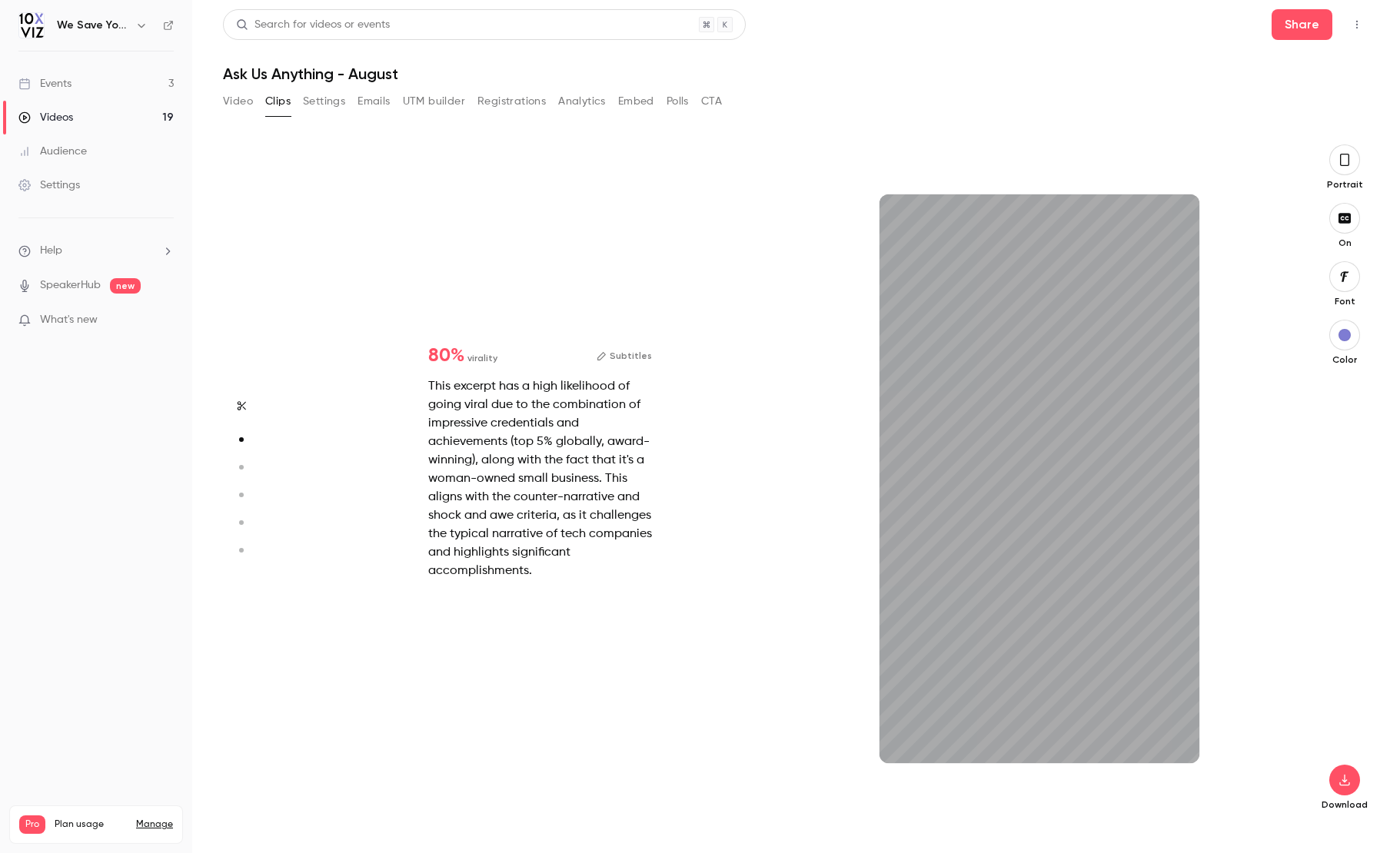
click at [239, 465] on circle "button" at bounding box center [242, 468] width 5 height 5
type input "*"
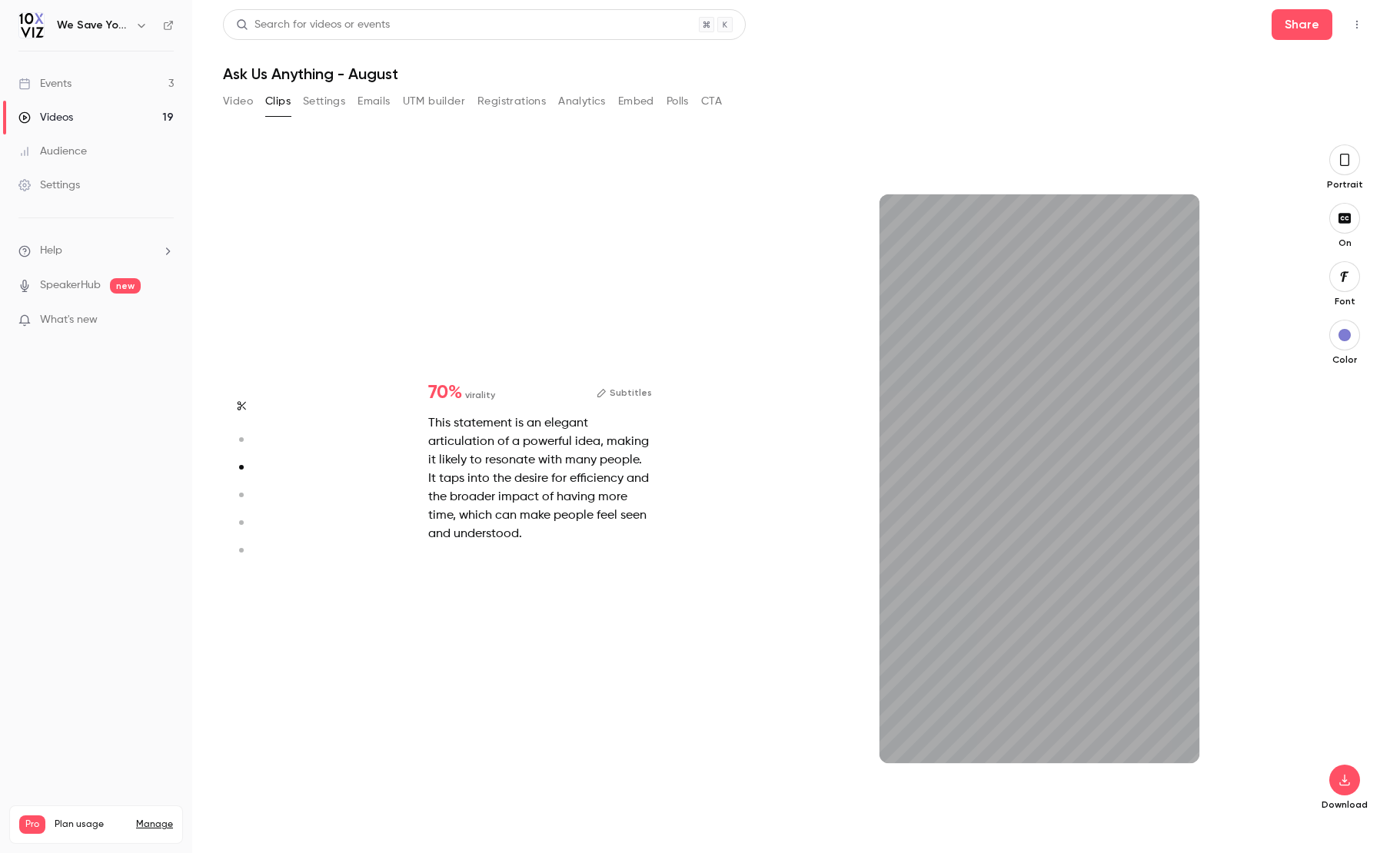
scroll to position [1362, 0]
click at [243, 495] on circle "button" at bounding box center [242, 496] width 5 height 5
type input "*"
drag, startPoint x: 1102, startPoint y: 760, endPoint x: 858, endPoint y: 757, distance: 244.0
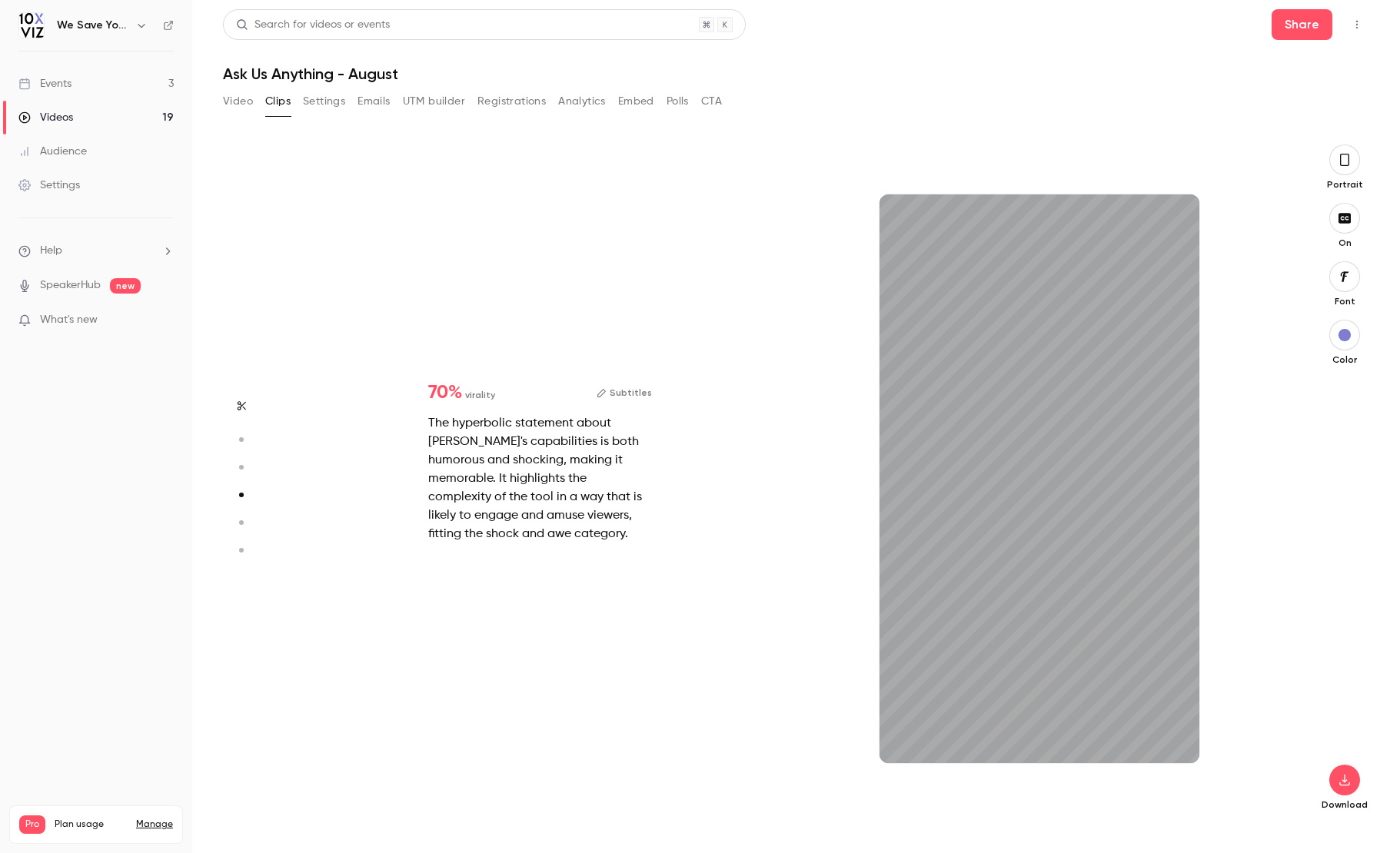
click at [858, 757] on div "15s" at bounding box center [1040, 479] width 500 height 669
click at [1170, 737] on icon "button" at bounding box center [1175, 738] width 13 height 11
drag, startPoint x: 1016, startPoint y: 764, endPoint x: 1001, endPoint y: 763, distance: 15.0
click at [1001, 764] on div "15s" at bounding box center [1040, 479] width 500 height 669
drag, startPoint x: 1021, startPoint y: 761, endPoint x: 874, endPoint y: 763, distance: 147.0
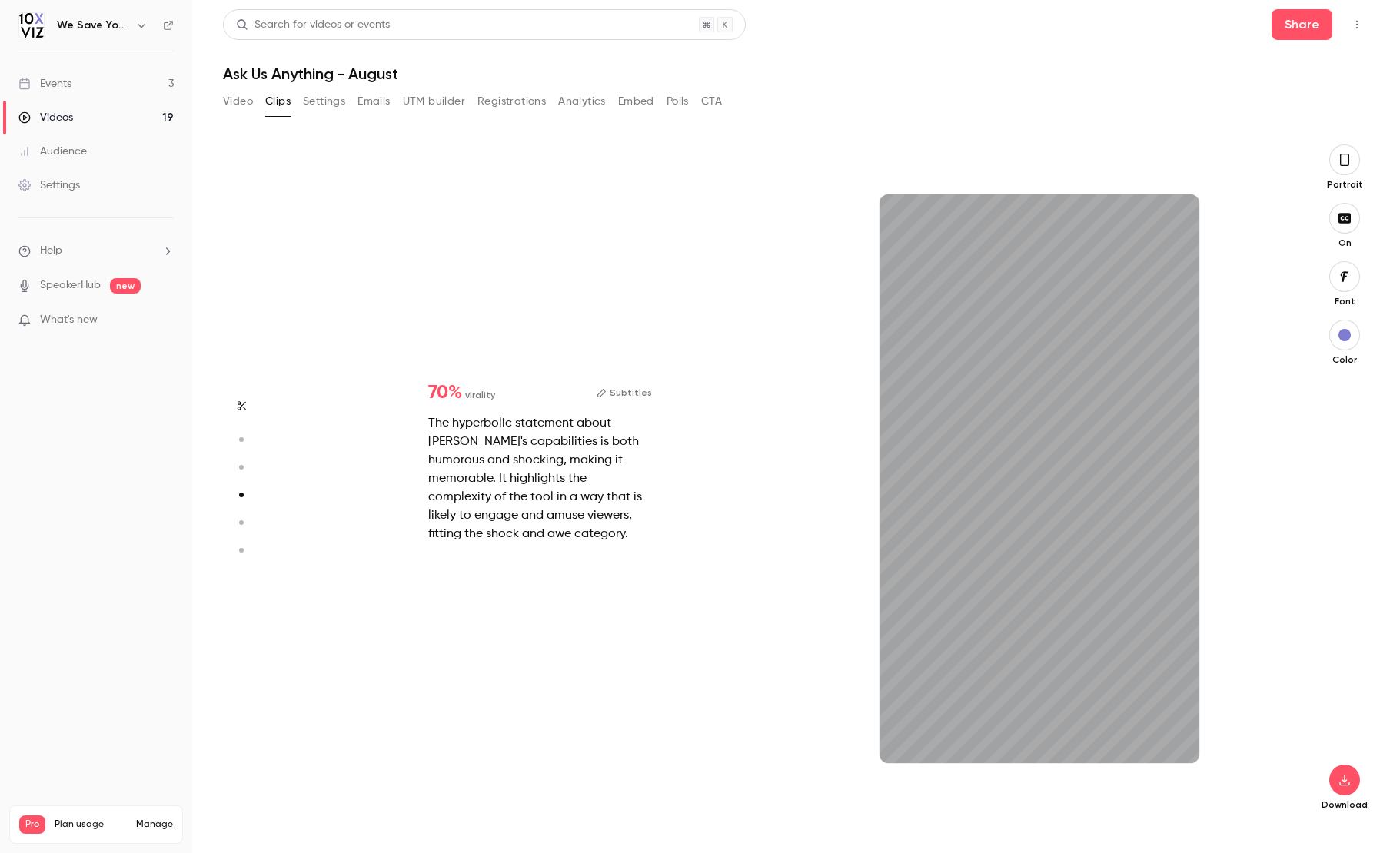
click at [874, 763] on div "15s" at bounding box center [1040, 479] width 500 height 669
click at [243, 523] on icon "button" at bounding box center [240, 522] width 14 height 11
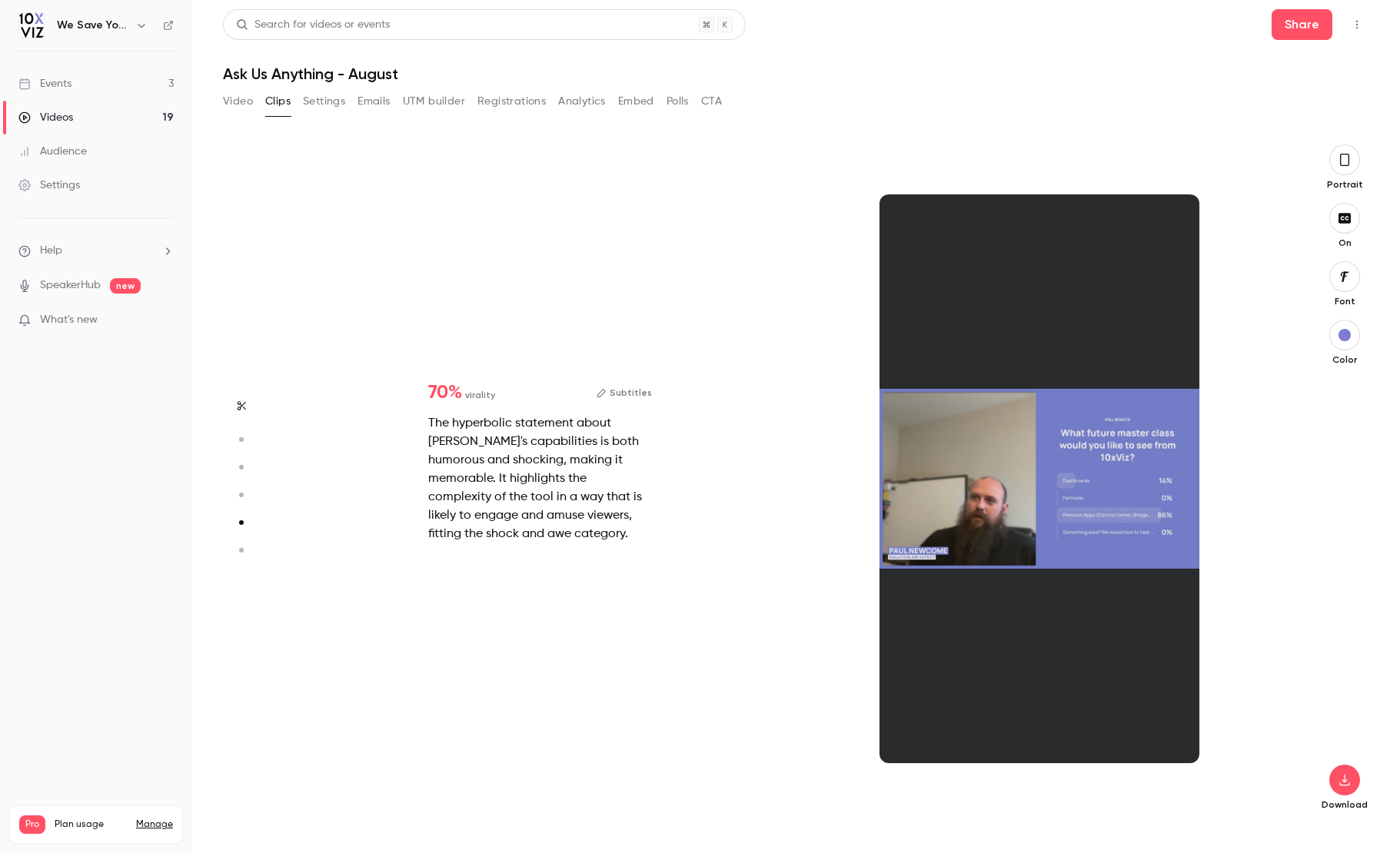
type input "*"
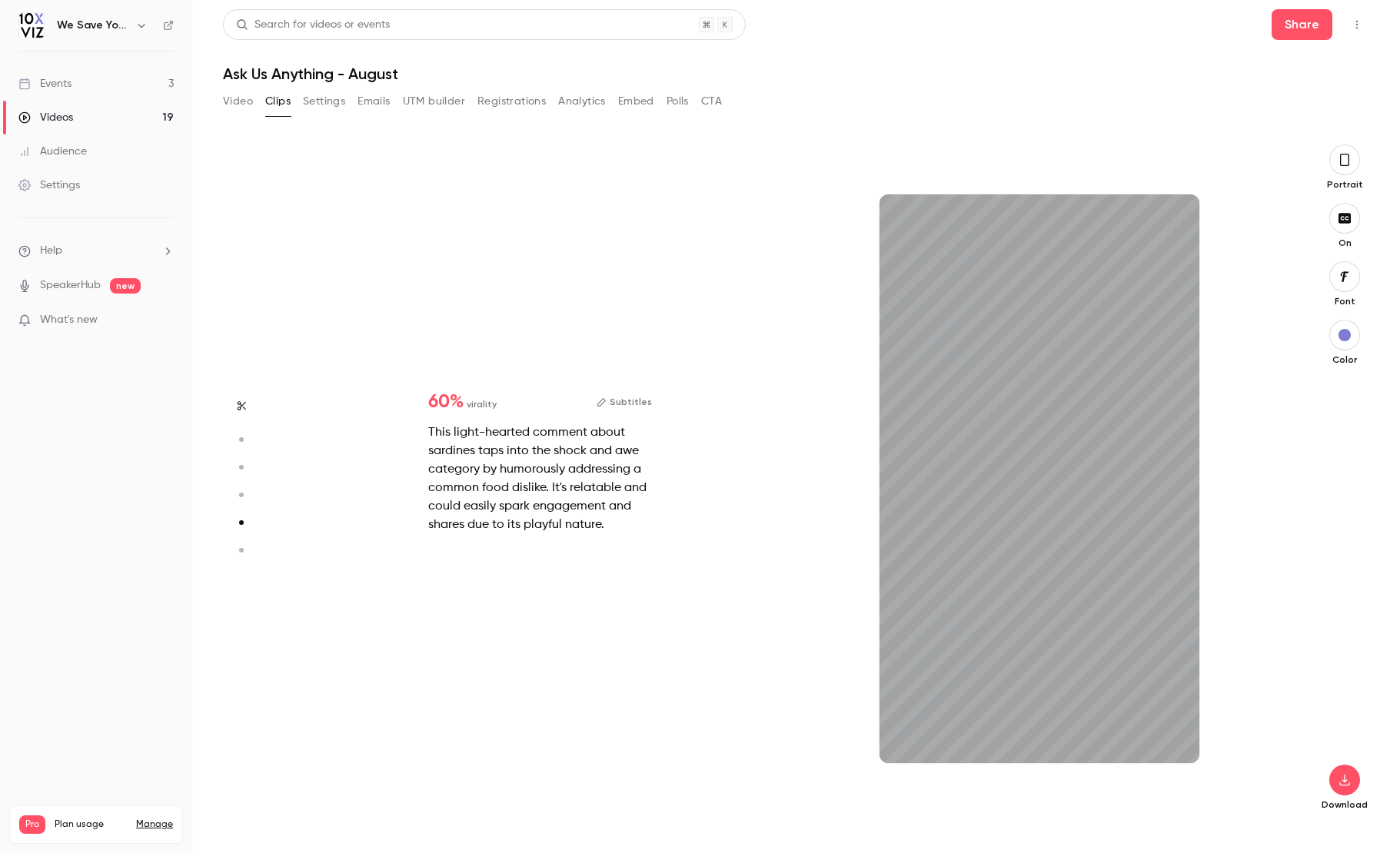
scroll to position [2724, 0]
click at [241, 551] on circle "button" at bounding box center [242, 551] width 5 height 5
type input "*"
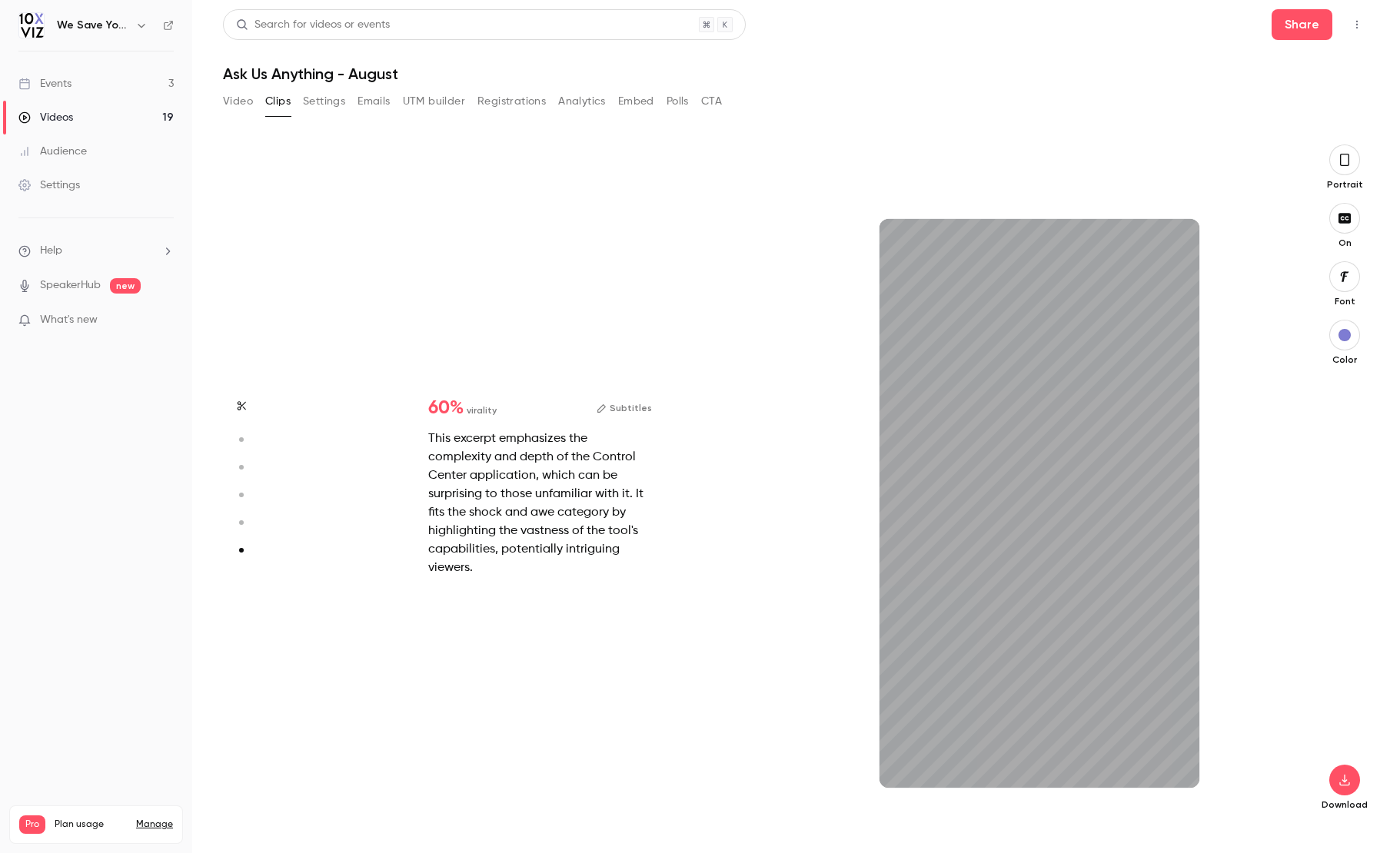
scroll to position [3380, 0]
click at [1176, 766] on icon "button" at bounding box center [1175, 763] width 13 height 11
drag, startPoint x: 1022, startPoint y: 784, endPoint x: 852, endPoint y: 775, distance: 170.2
click at [852, 775] on div "24s" at bounding box center [1040, 503] width 500 height 669
type input "****"
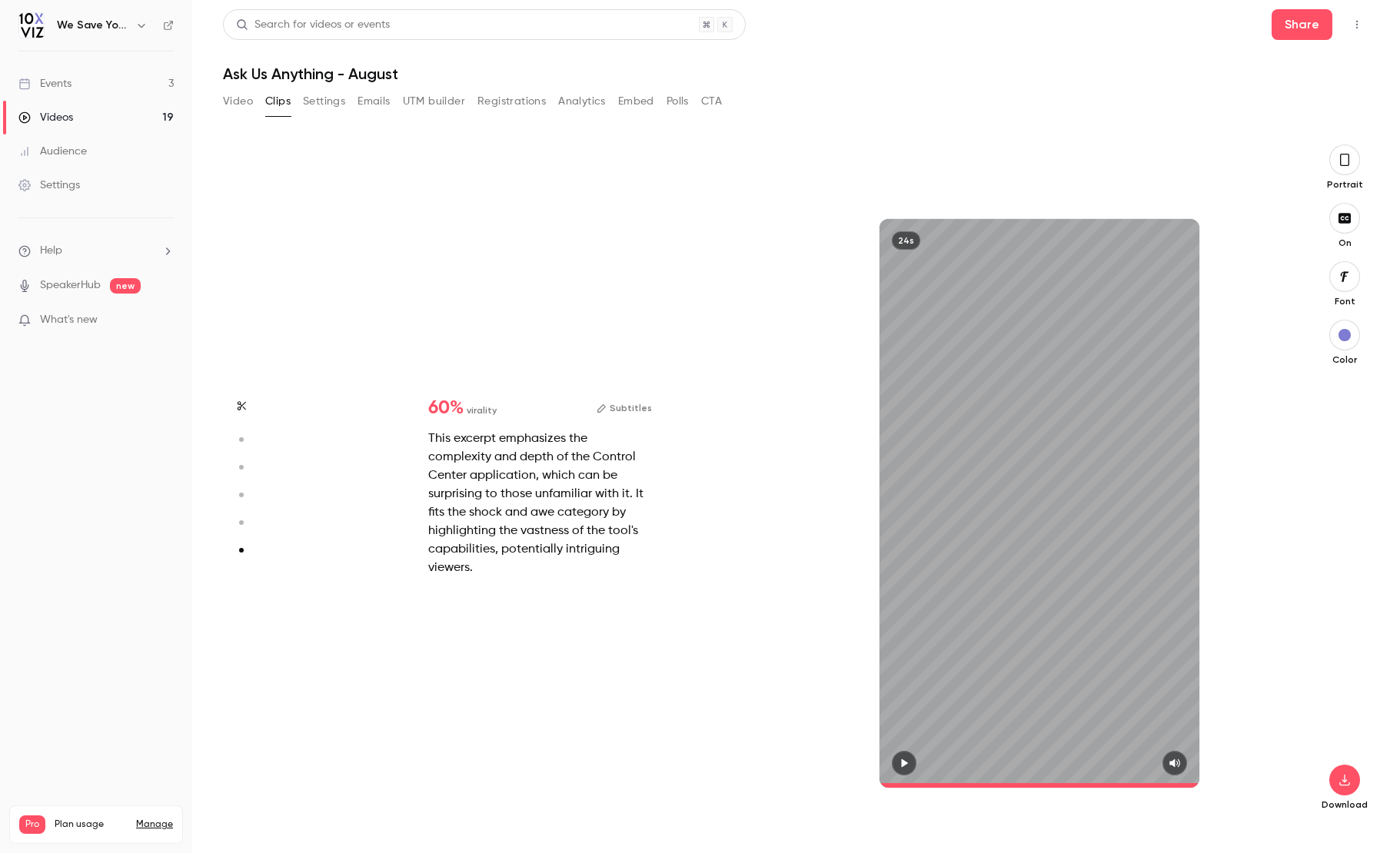
click at [234, 102] on button "Video" at bounding box center [238, 101] width 30 height 24
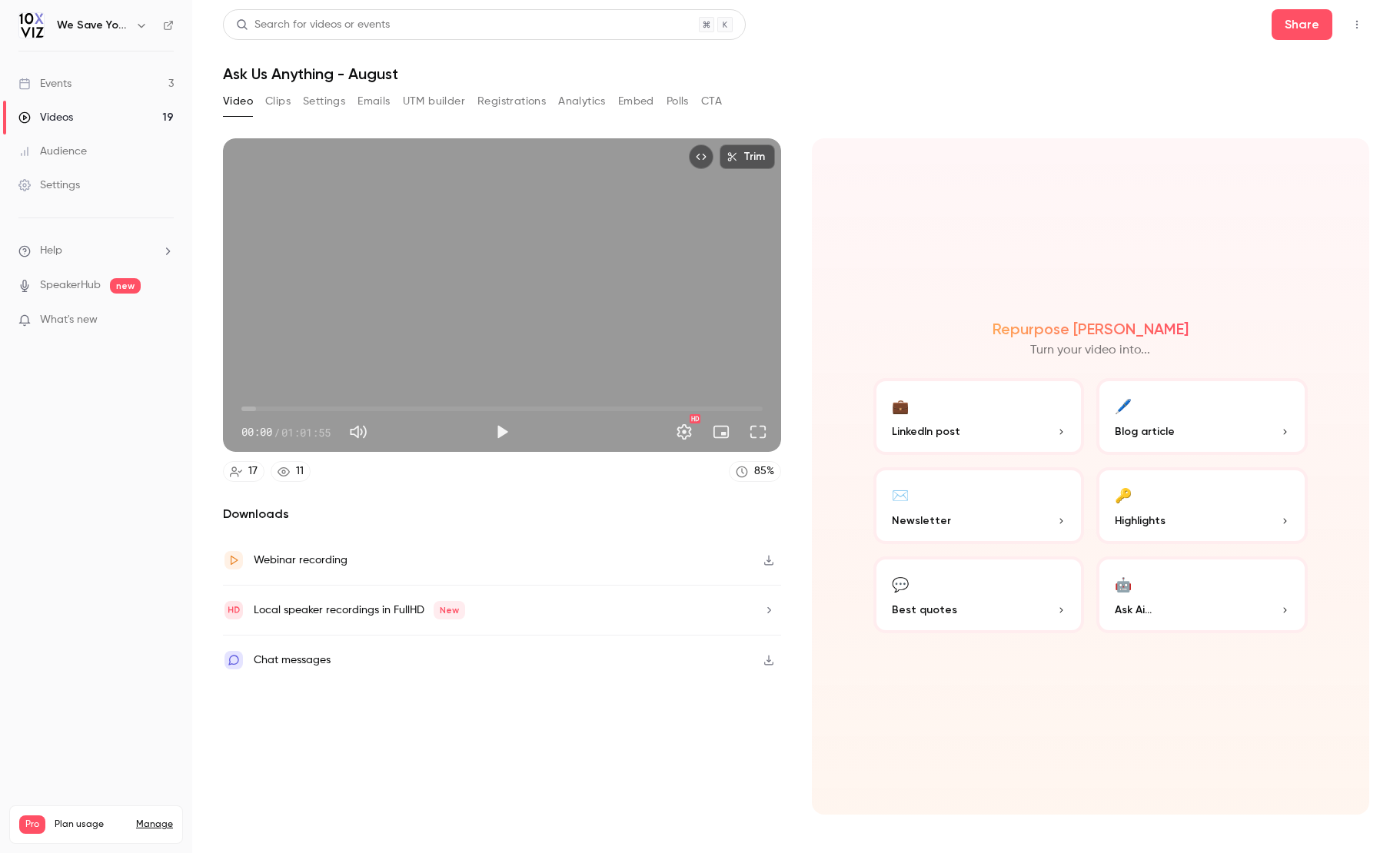
click at [57, 77] on div "Events" at bounding box center [44, 84] width 53 height 15
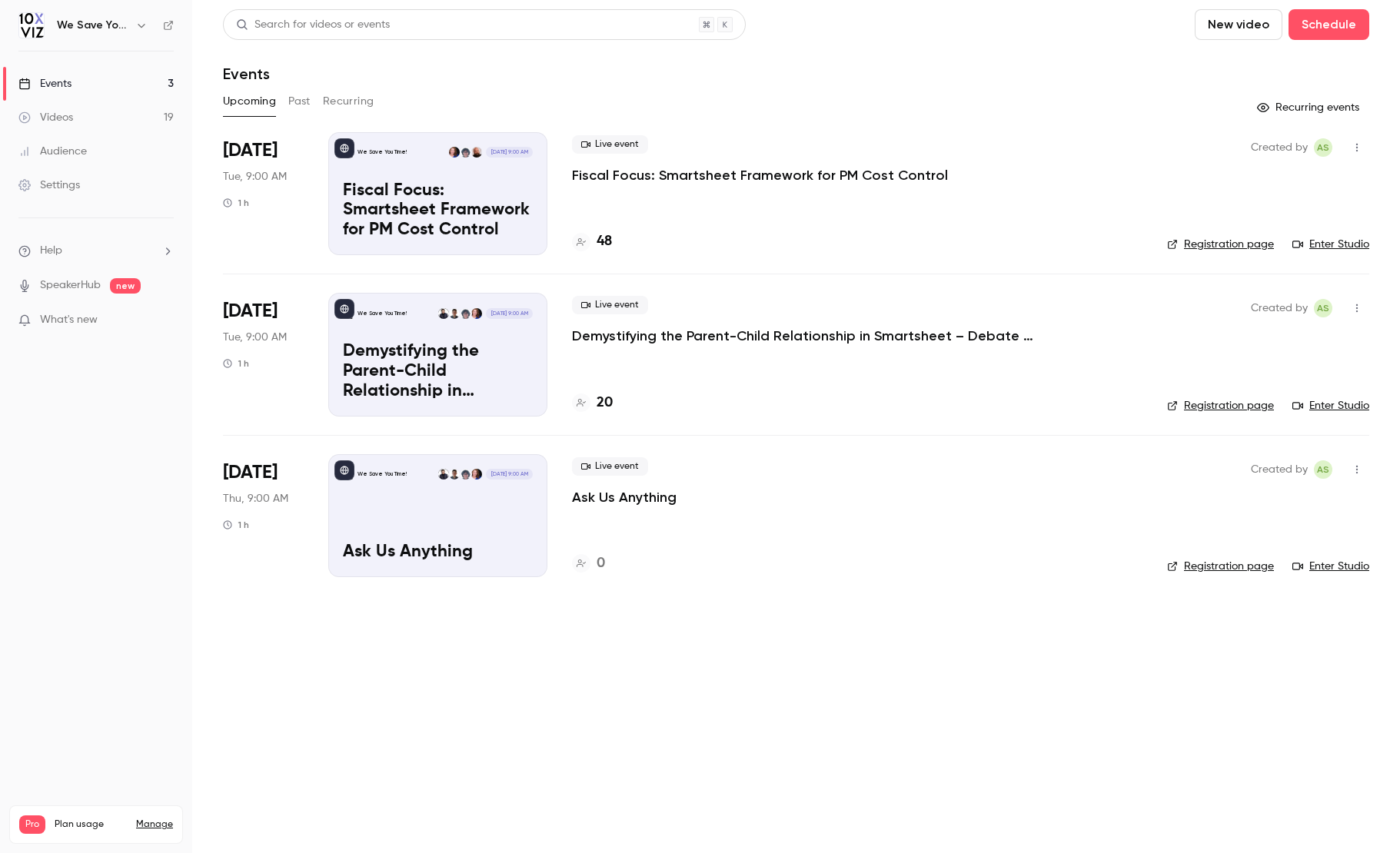
click at [401, 201] on p "Fiscal Focus: Smartsheet Framework for PM Cost Control" at bounding box center [438, 211] width 190 height 59
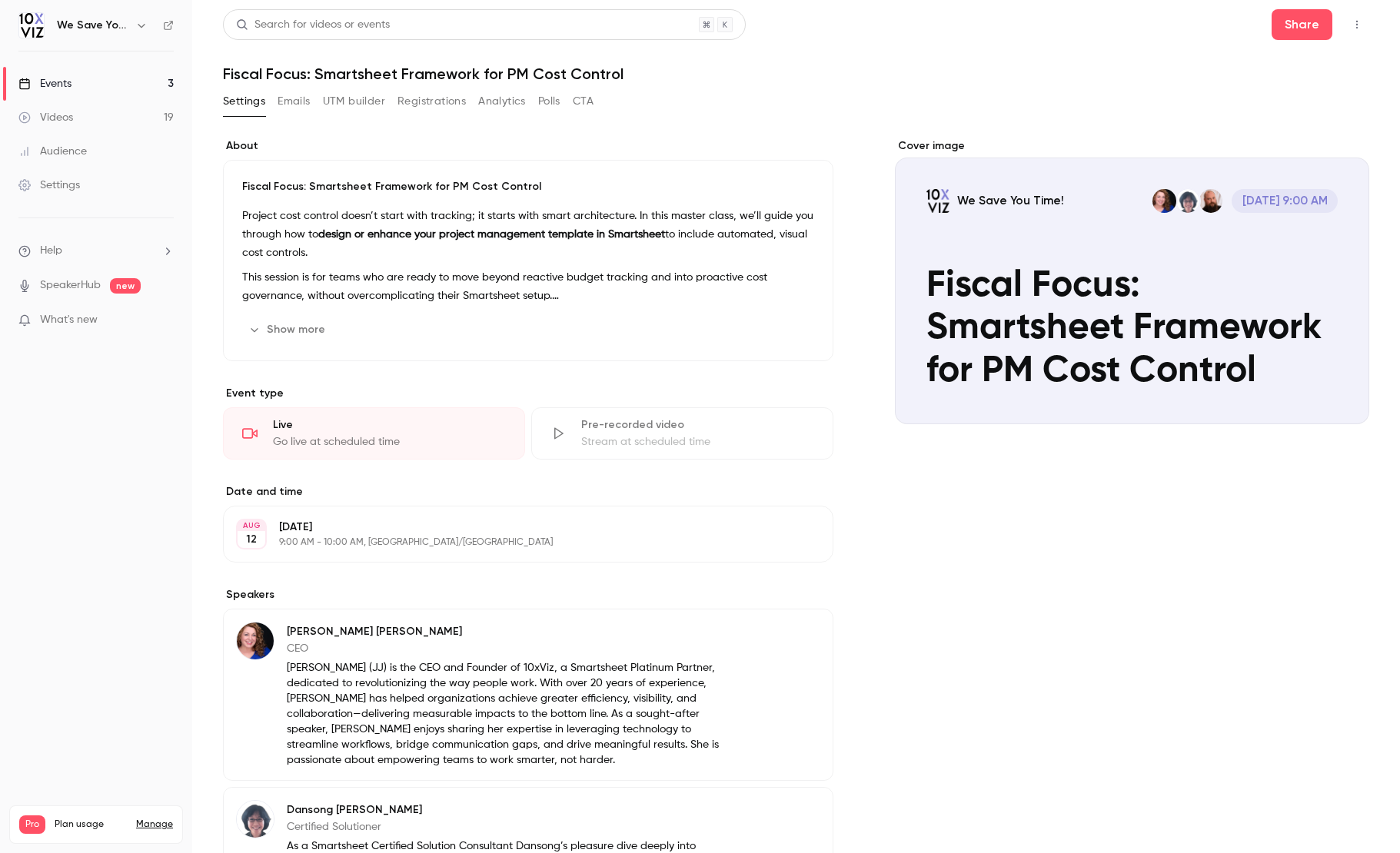
click at [296, 330] on button "Show more" at bounding box center [288, 329] width 92 height 24
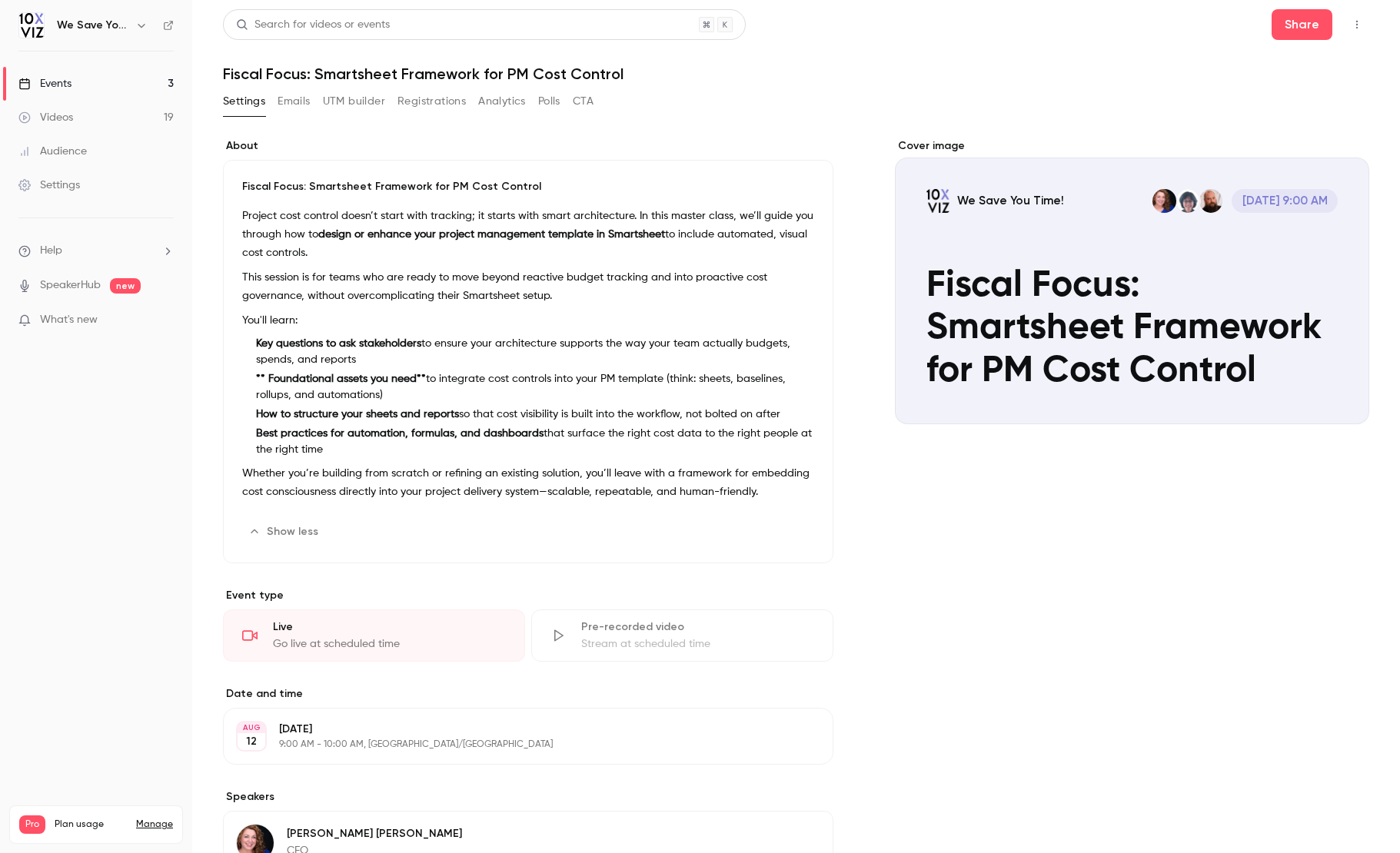
click at [249, 188] on p "Fiscal Focus: Smartsheet Framework for PM Cost Control" at bounding box center [528, 187] width 572 height 15
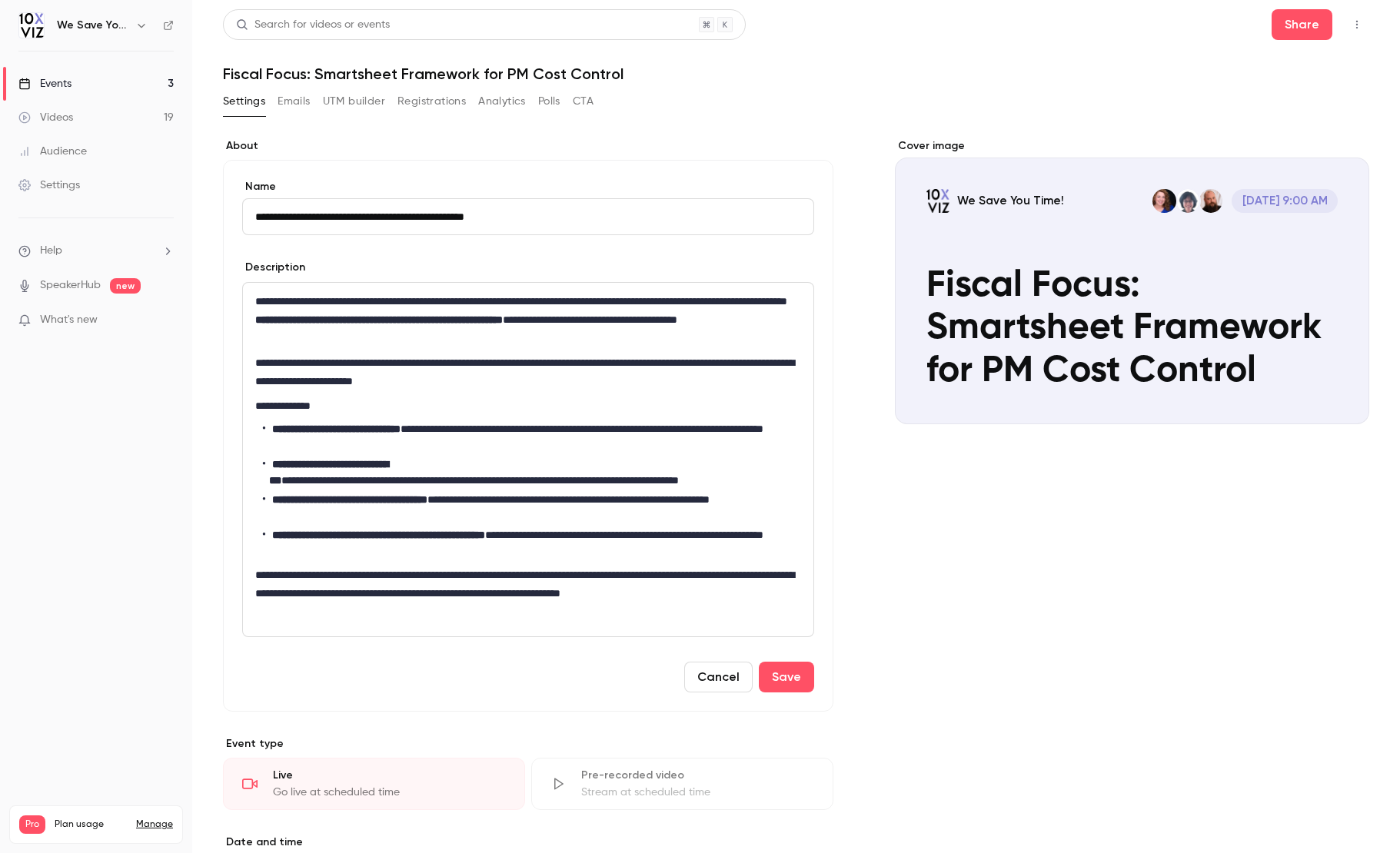
click at [320, 318] on p "**********" at bounding box center [525, 320] width 539 height 55
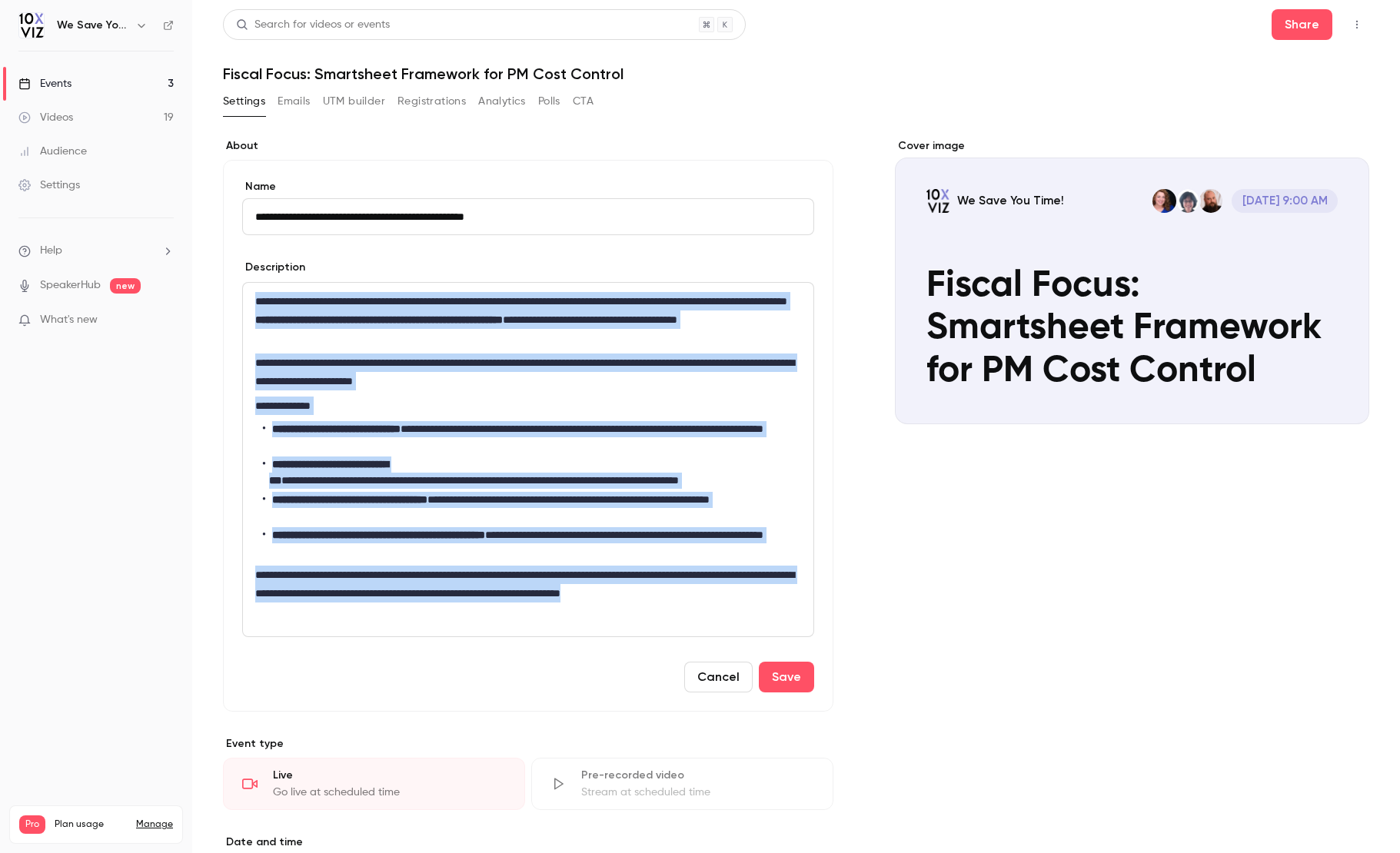
drag, startPoint x: 255, startPoint y: 298, endPoint x: 483, endPoint y: 621, distance: 395.4
click at [483, 621] on div "**********" at bounding box center [528, 460] width 570 height 353
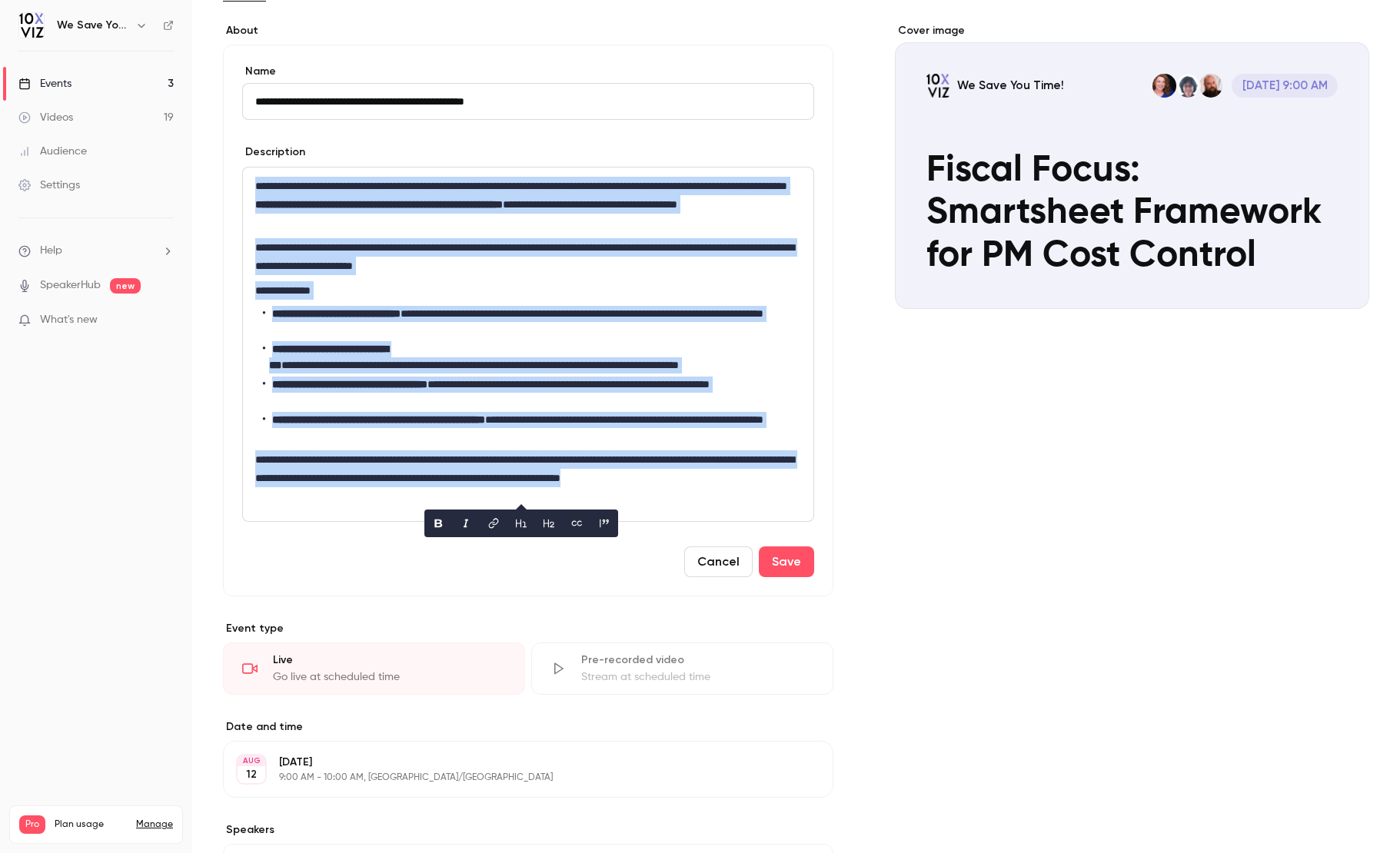
scroll to position [123, 0]
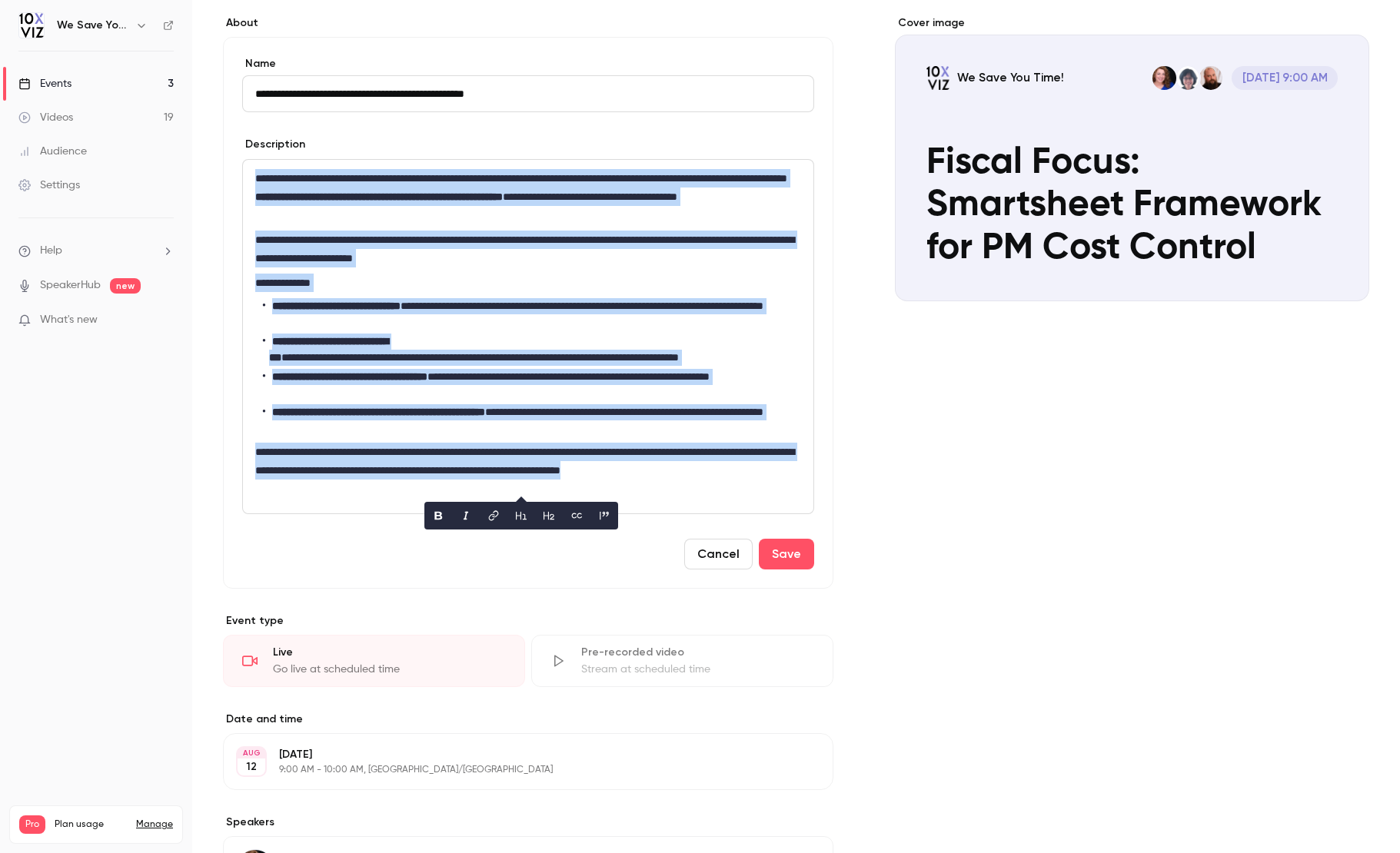
copy div "**********"
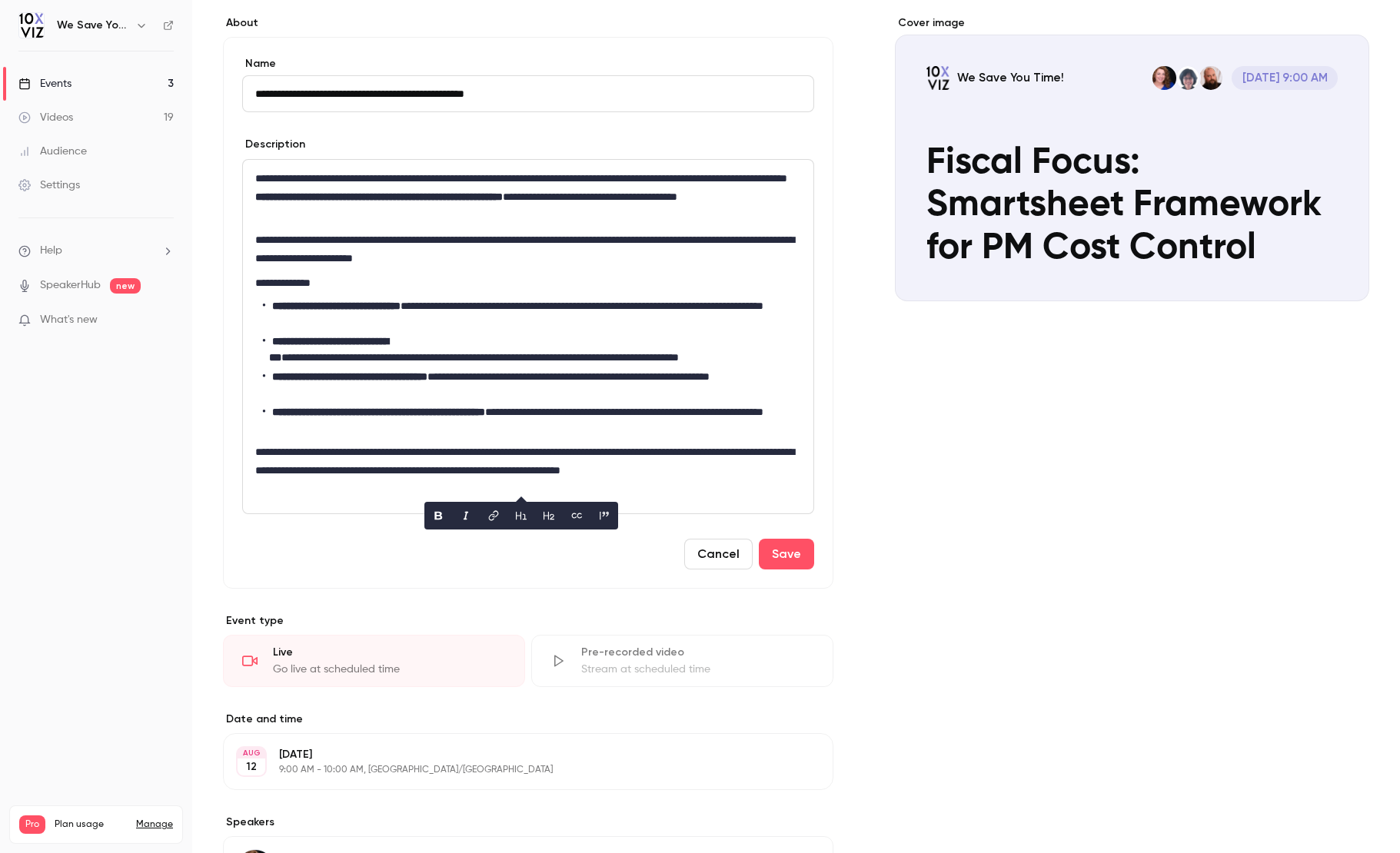
click at [1058, 507] on div "Cover image We Save You Time! [DATE] 9:00 AM Fiscal Focus: Smartsheet Framework…" at bounding box center [1132, 733] width 475 height 1437
click at [45, 85] on div "Events" at bounding box center [44, 84] width 53 height 15
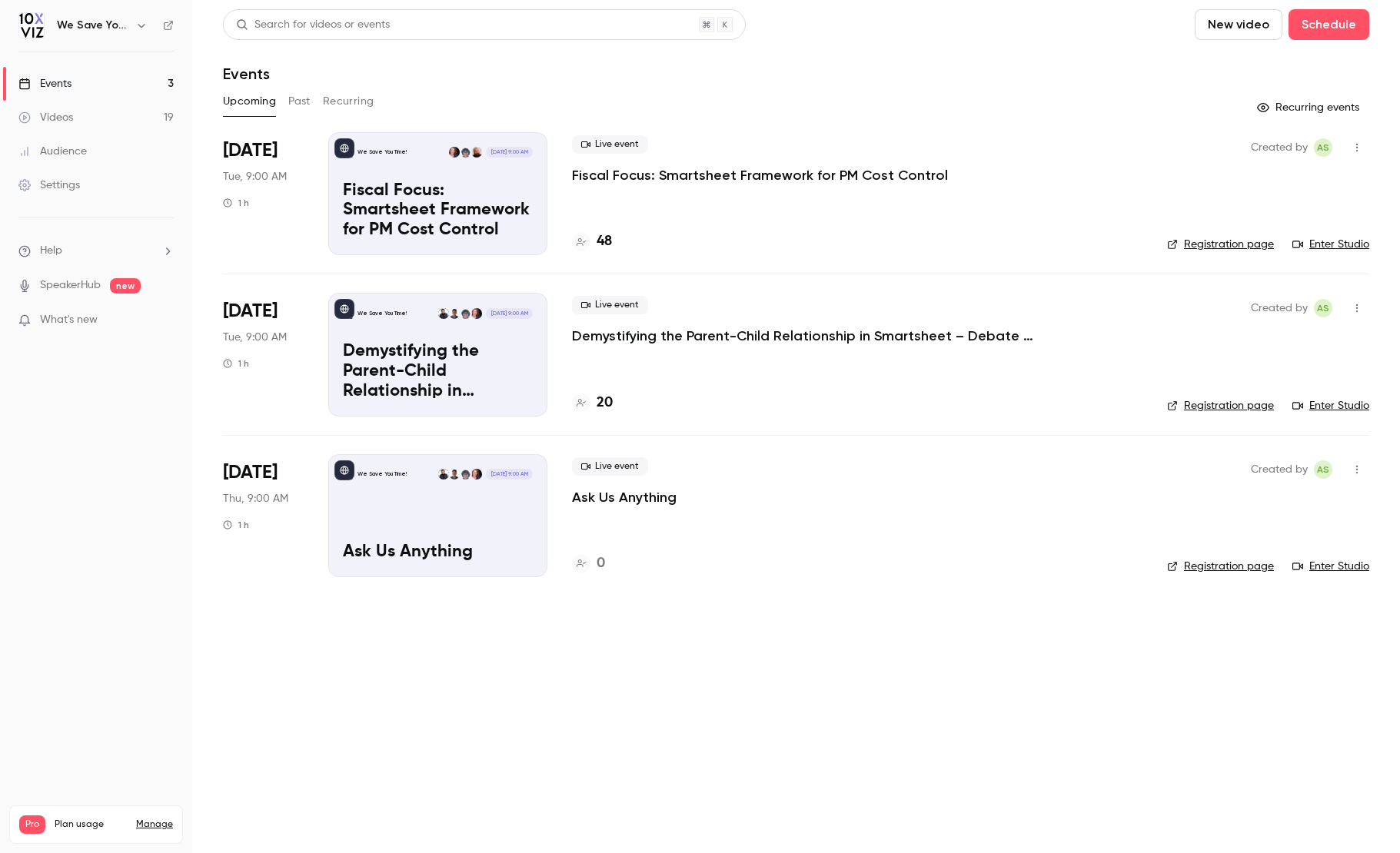
click at [420, 232] on p "Fiscal Focus: Smartsheet Framework for PM Cost Control" at bounding box center [438, 211] width 190 height 59
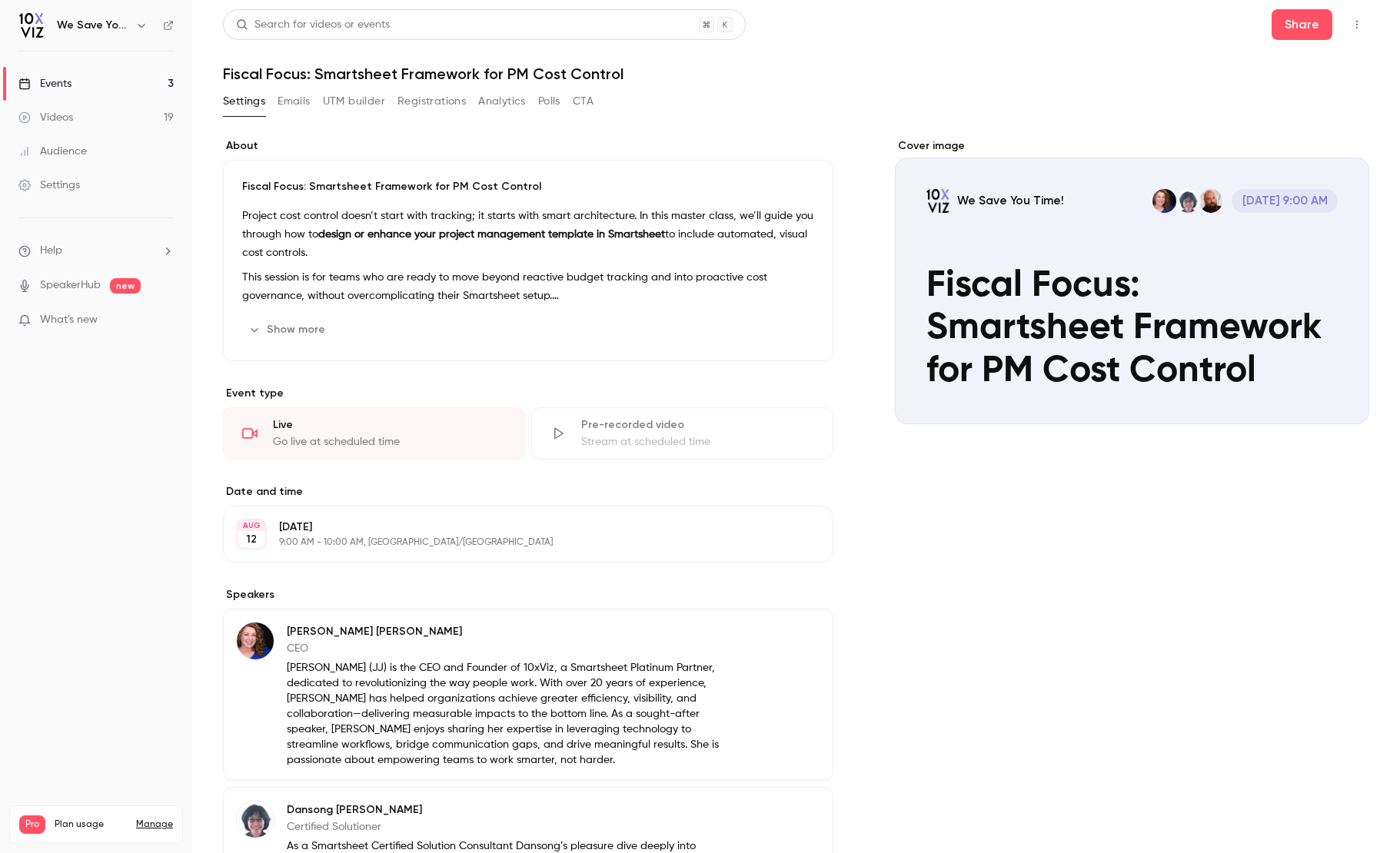
click at [245, 187] on p "Fiscal Focus: Smartsheet Framework for PM Cost Control" at bounding box center [528, 187] width 572 height 15
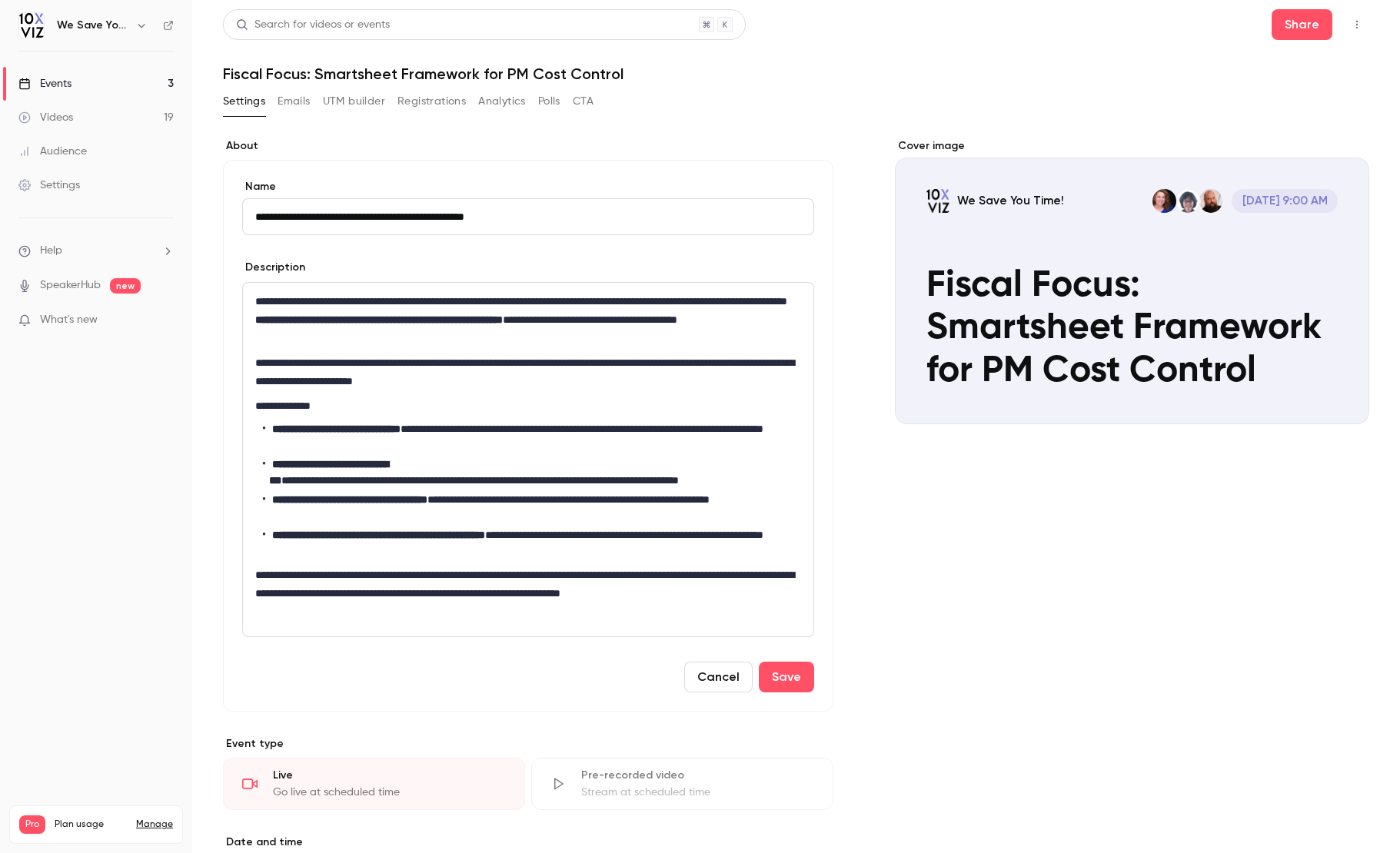
click at [260, 343] on p "**********" at bounding box center [525, 320] width 539 height 55
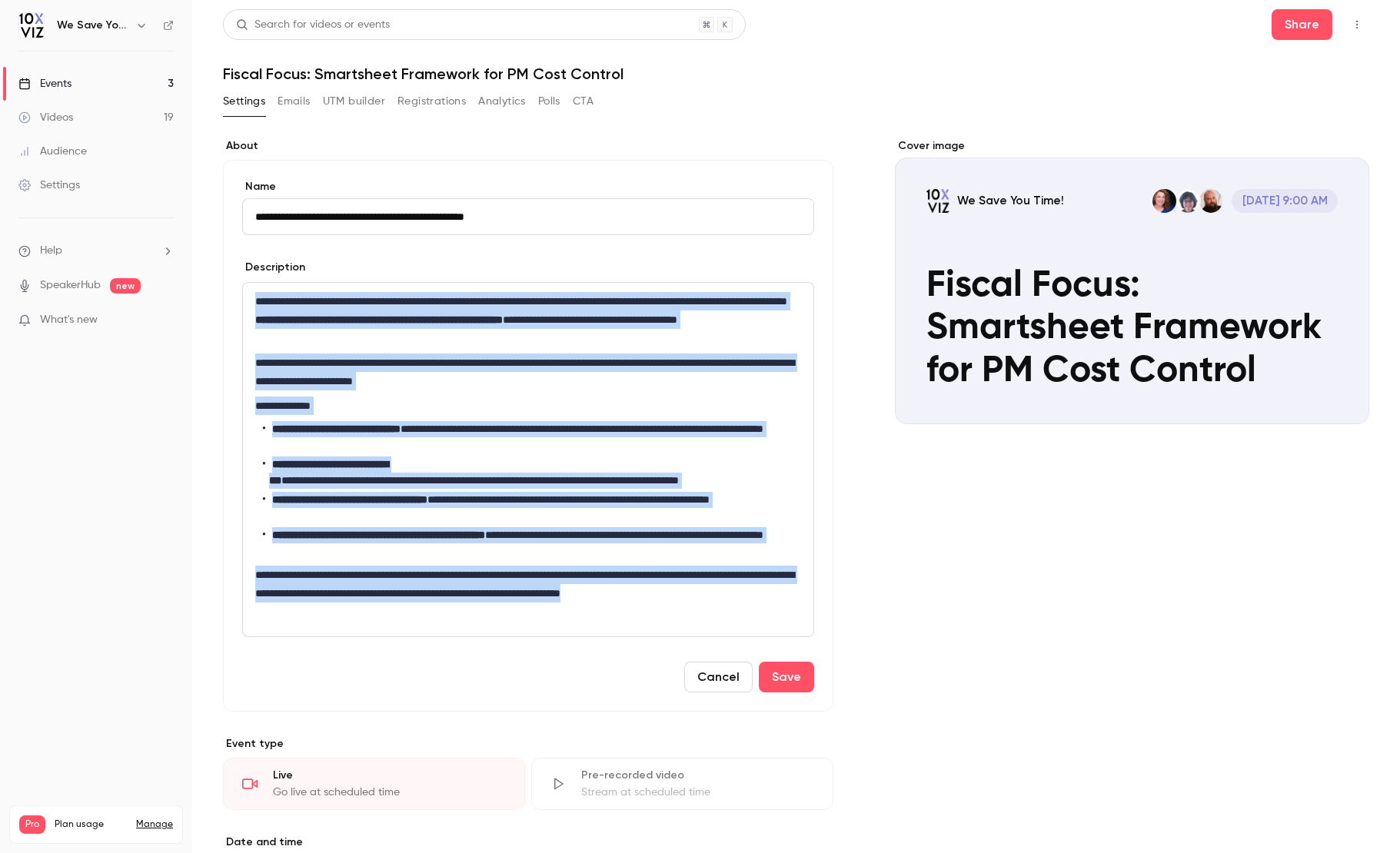
drag, startPoint x: 255, startPoint y: 301, endPoint x: 381, endPoint y: 629, distance: 351.4
click at [381, 629] on div "**********" at bounding box center [528, 460] width 570 height 353
copy div "**********"
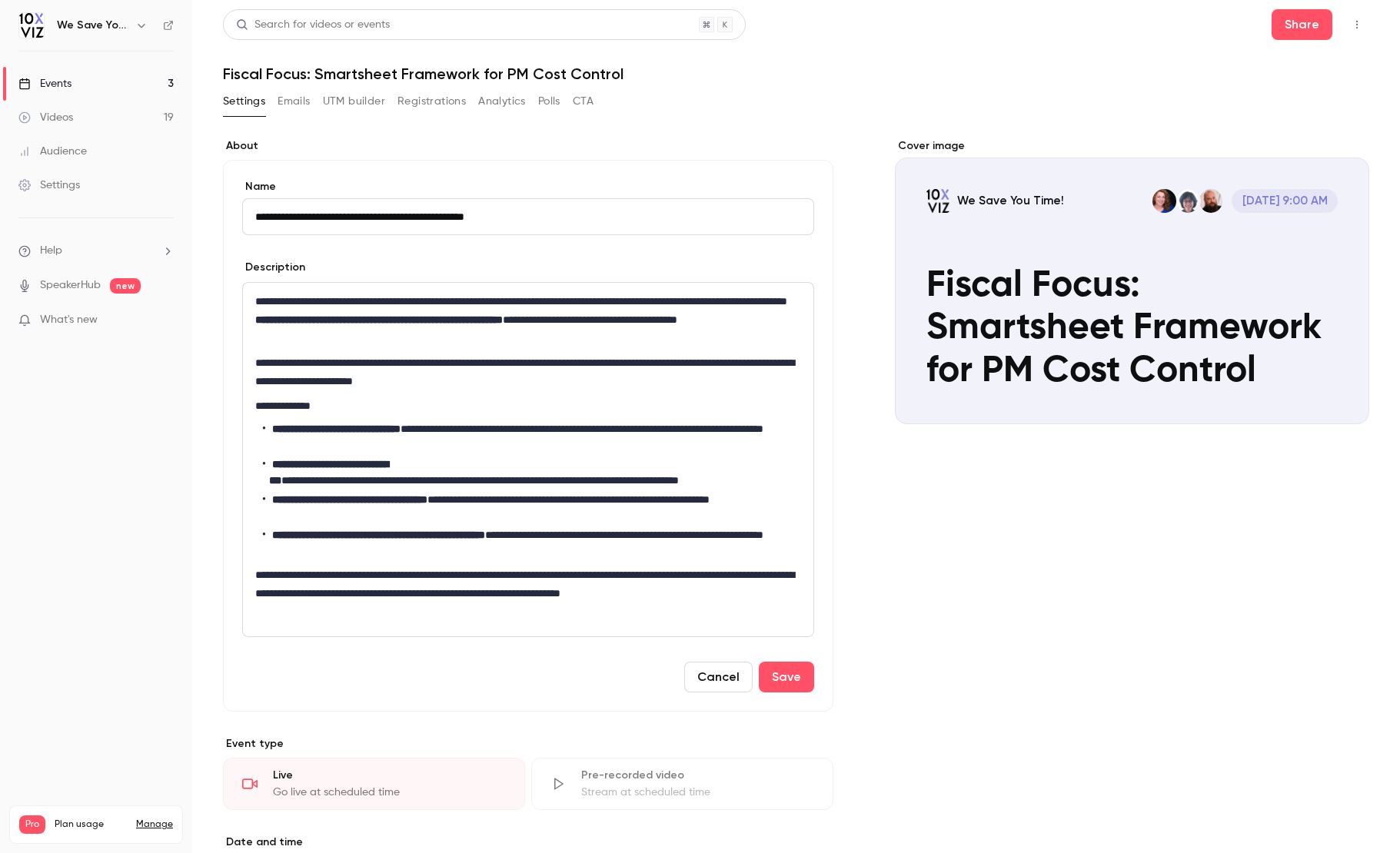
click at [614, 119] on div "Settings Emails UTM builder Registrations Analytics Polls CTA" at bounding box center [795, 105] width 1146 height 31
click at [38, 84] on div "Events" at bounding box center [44, 84] width 53 height 15
